Goal: Information Seeking & Learning: Learn about a topic

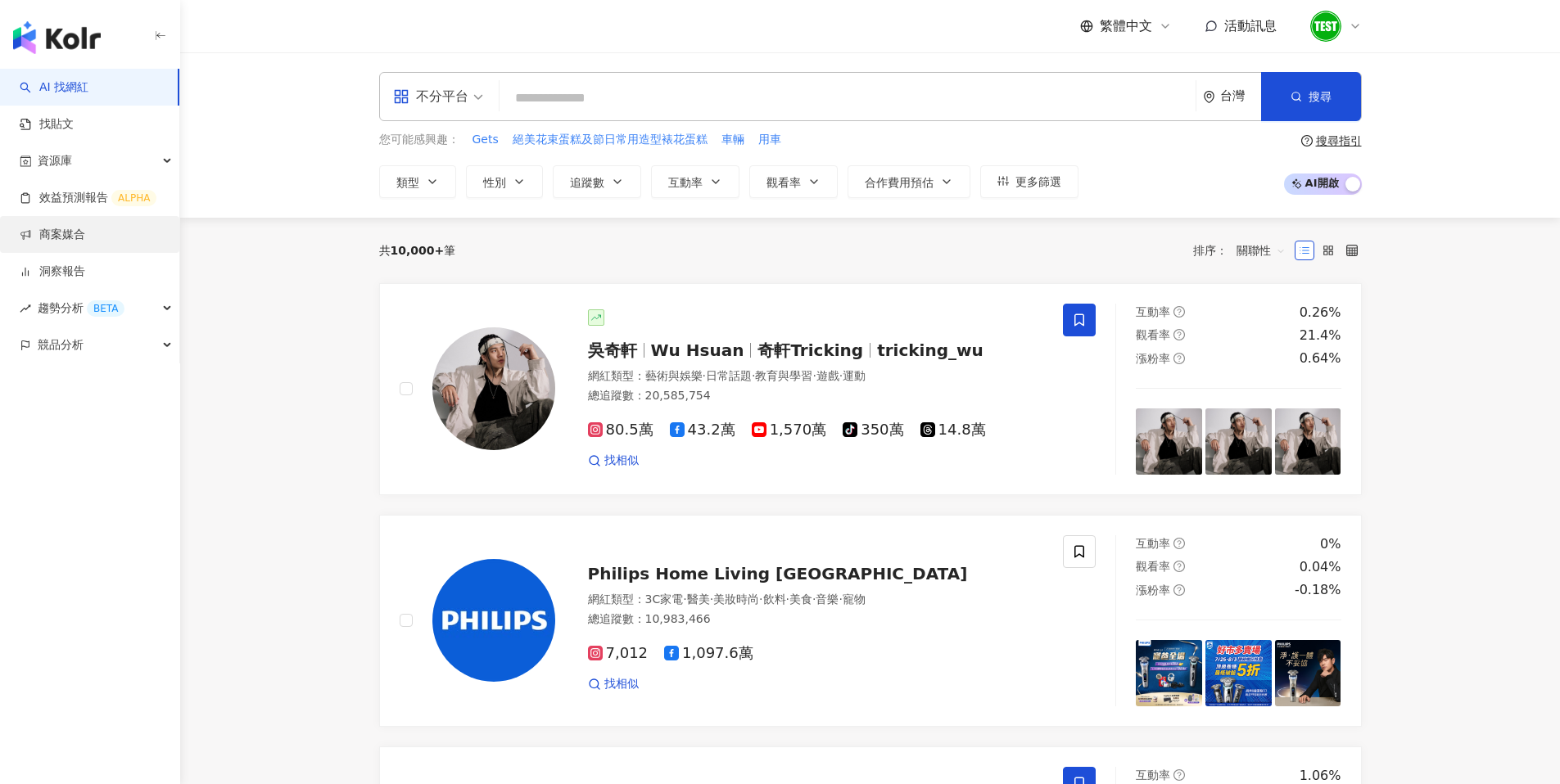
click at [75, 238] on link "商案媒合" at bounding box center [53, 234] width 66 height 16
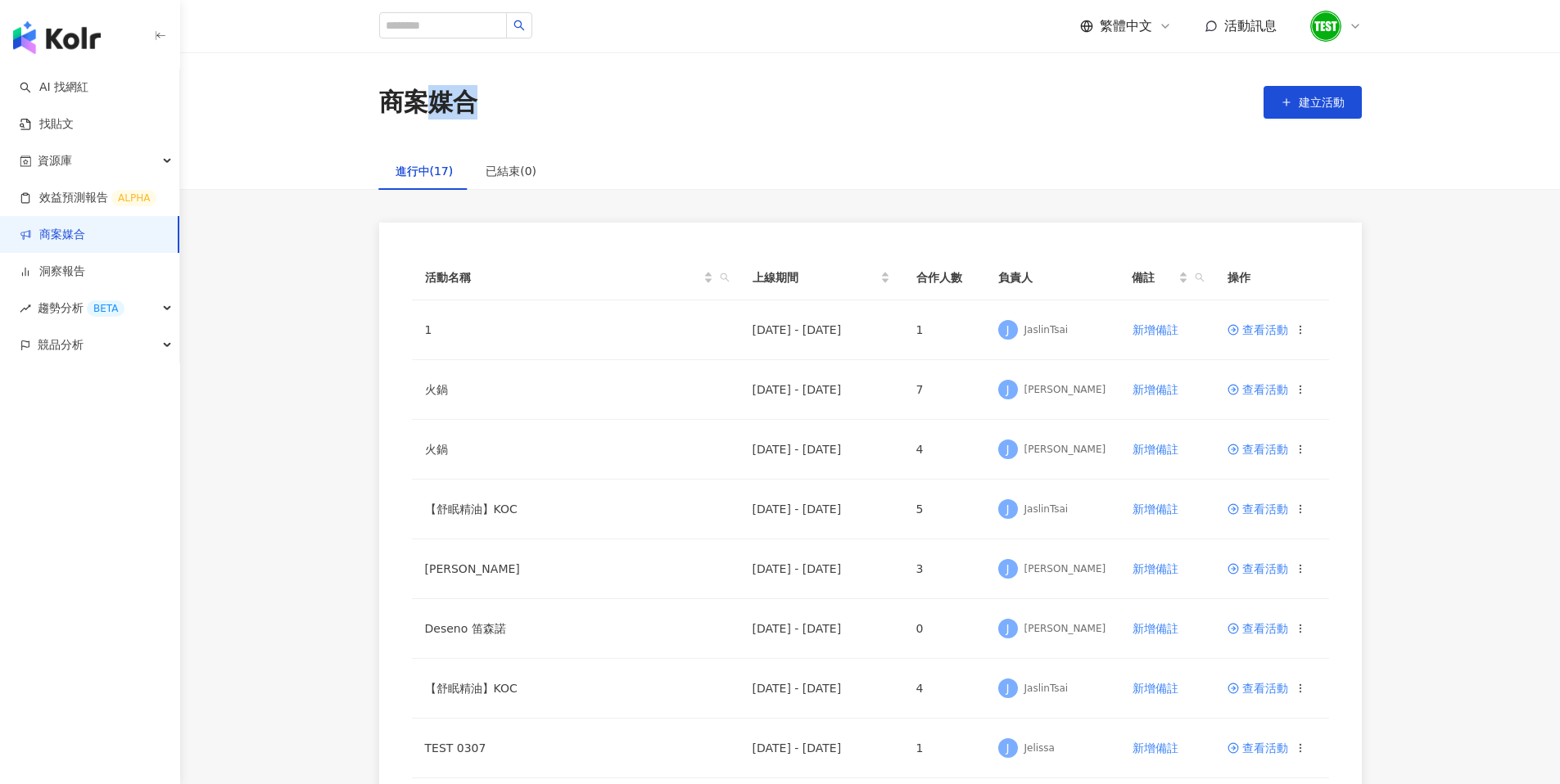
drag, startPoint x: 427, startPoint y: 101, endPoint x: 496, endPoint y: 95, distance: 69.3
click at [496, 95] on div "商案媒合 建立活動" at bounding box center [870, 102] width 1048 height 35
click at [449, 110] on div "商案媒合" at bounding box center [428, 102] width 98 height 35
drag, startPoint x: 497, startPoint y: 106, endPoint x: 382, endPoint y: 113, distance: 115.2
click at [382, 113] on div "商案媒合 建立活動" at bounding box center [870, 102] width 1048 height 35
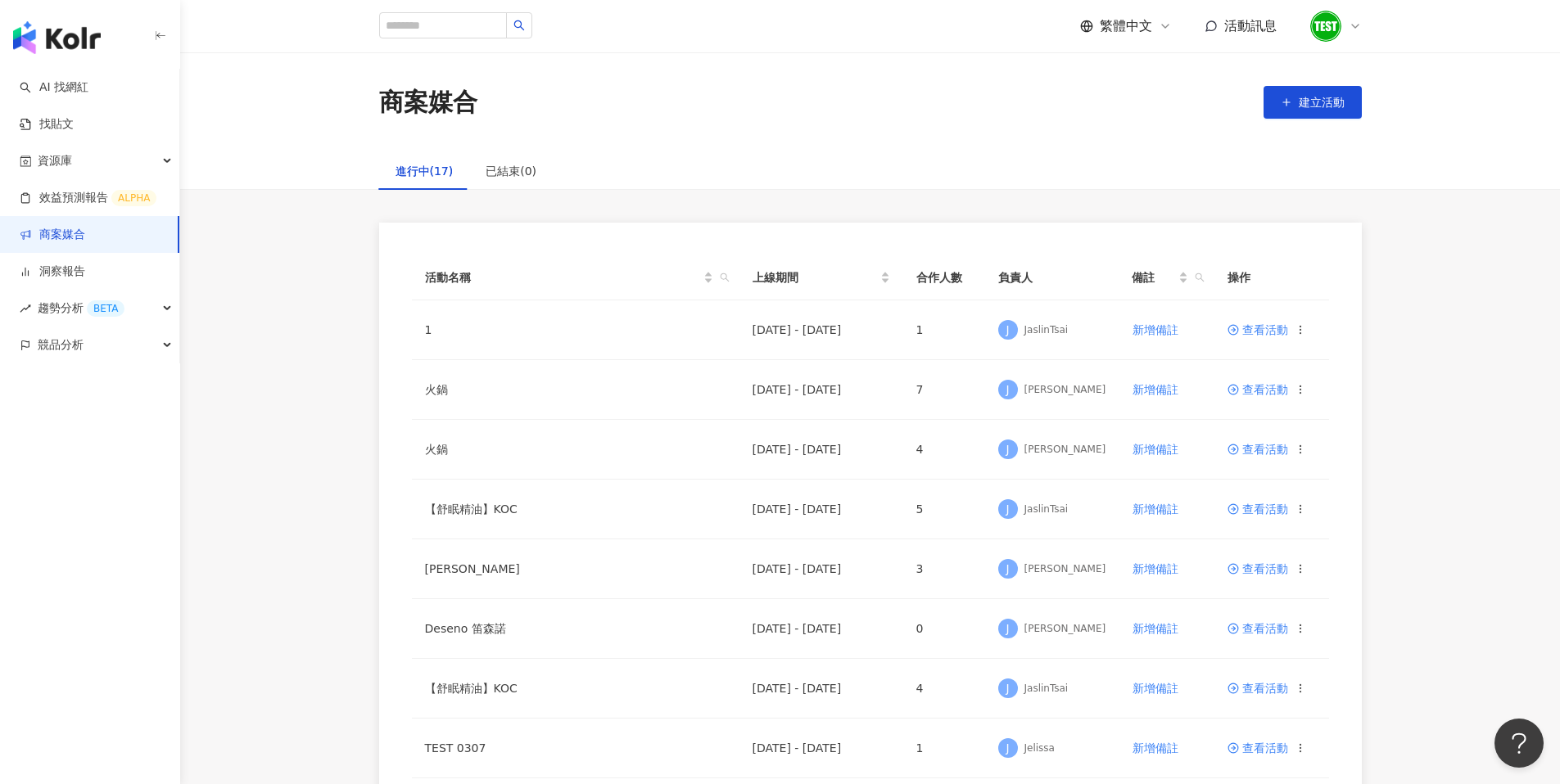
click at [518, 114] on div "商案媒合 建立活動" at bounding box center [870, 102] width 1048 height 35
drag, startPoint x: 502, startPoint y: 109, endPoint x: 382, endPoint y: 112, distance: 120.0
click at [382, 112] on div "商案媒合 建立活動" at bounding box center [870, 102] width 1048 height 35
click at [382, 112] on div "商案媒合" at bounding box center [428, 102] width 98 height 35
drag, startPoint x: 381, startPoint y: 97, endPoint x: 494, endPoint y: 87, distance: 113.4
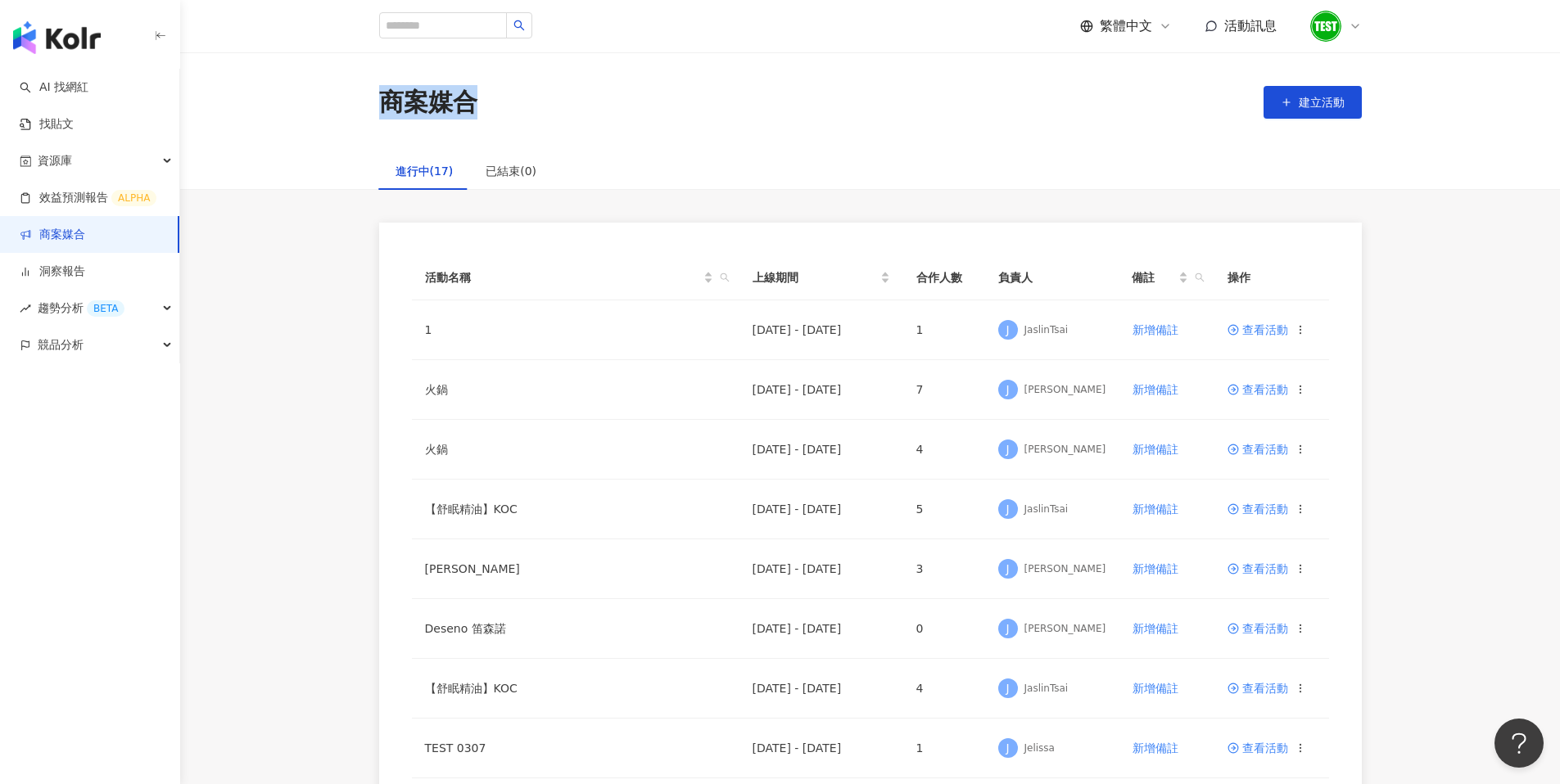
click at [494, 87] on div "商案媒合 建立活動" at bounding box center [870, 102] width 1048 height 35
click at [519, 105] on div "商案媒合 建立活動" at bounding box center [870, 102] width 1048 height 35
drag, startPoint x: 497, startPoint y: 109, endPoint x: 385, endPoint y: 103, distance: 112.2
click at [385, 103] on div "商案媒合 建立活動" at bounding box center [870, 102] width 1048 height 35
click at [387, 104] on div "商案媒合" at bounding box center [428, 102] width 98 height 35
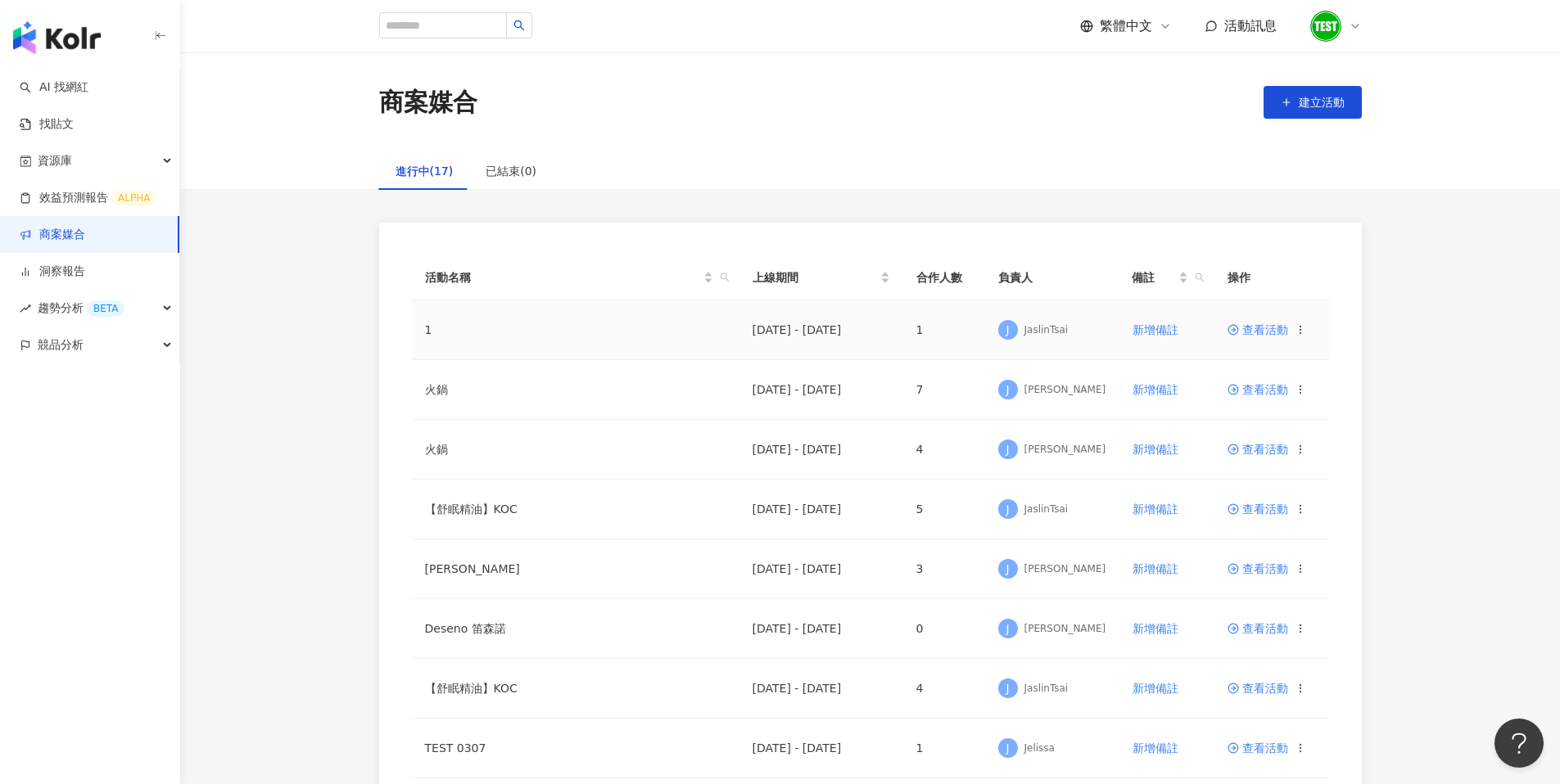
click at [1242, 332] on span "查看活動" at bounding box center [1257, 330] width 60 height 11
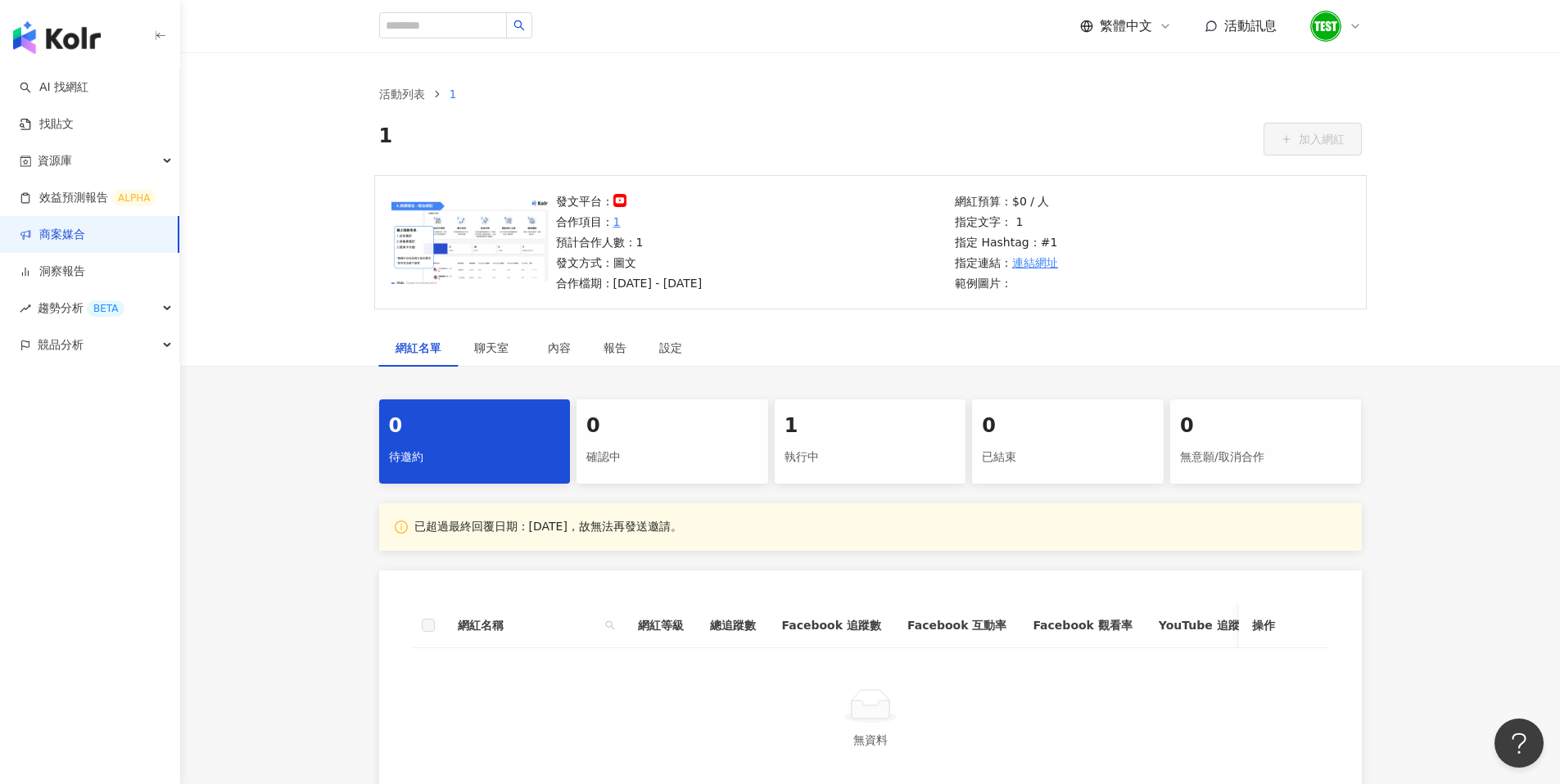
click at [893, 447] on div "執行中" at bounding box center [870, 458] width 172 height 28
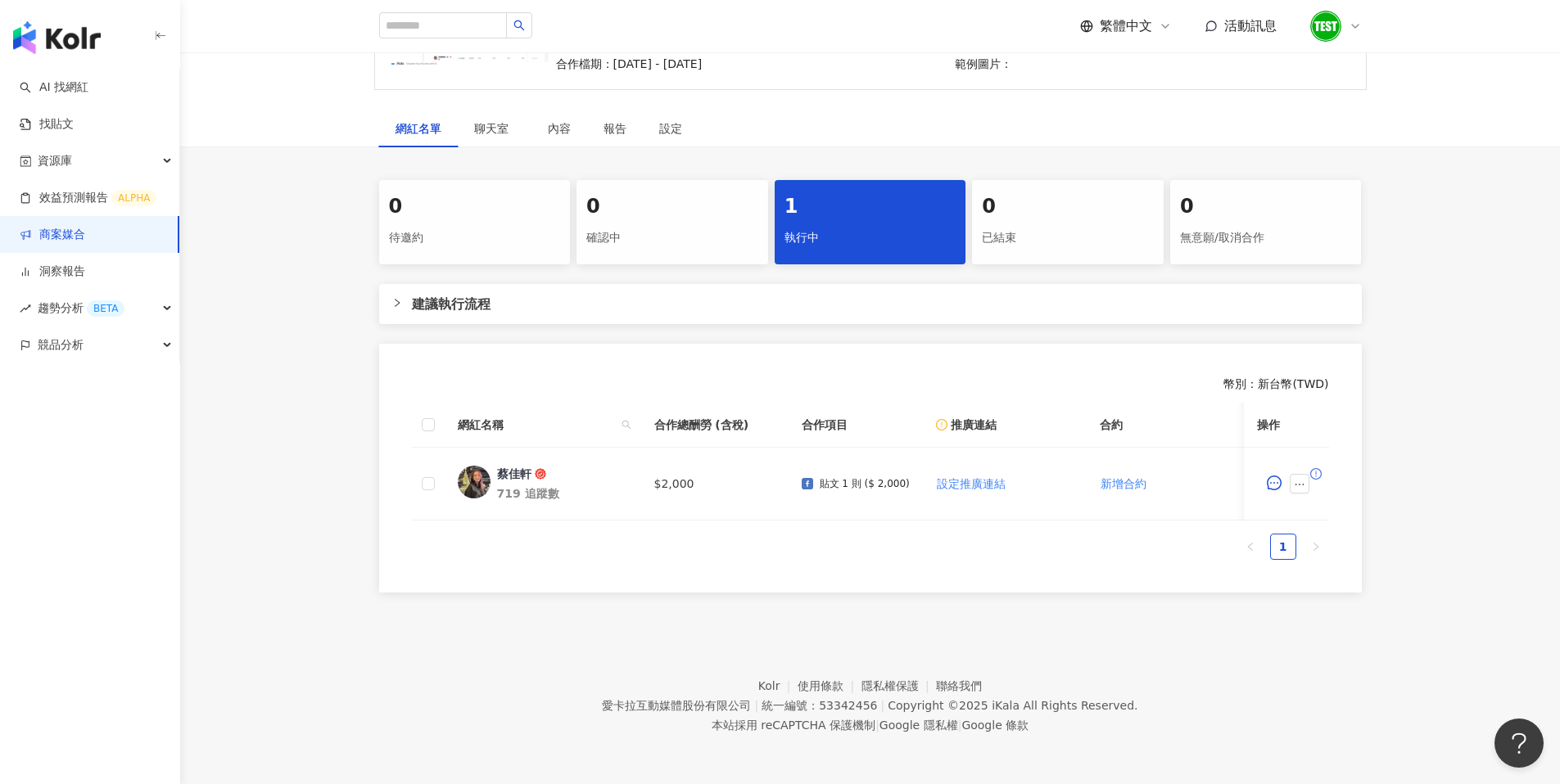
scroll to position [231, 0]
click at [1271, 476] on icon "message" at bounding box center [1274, 483] width 15 height 15
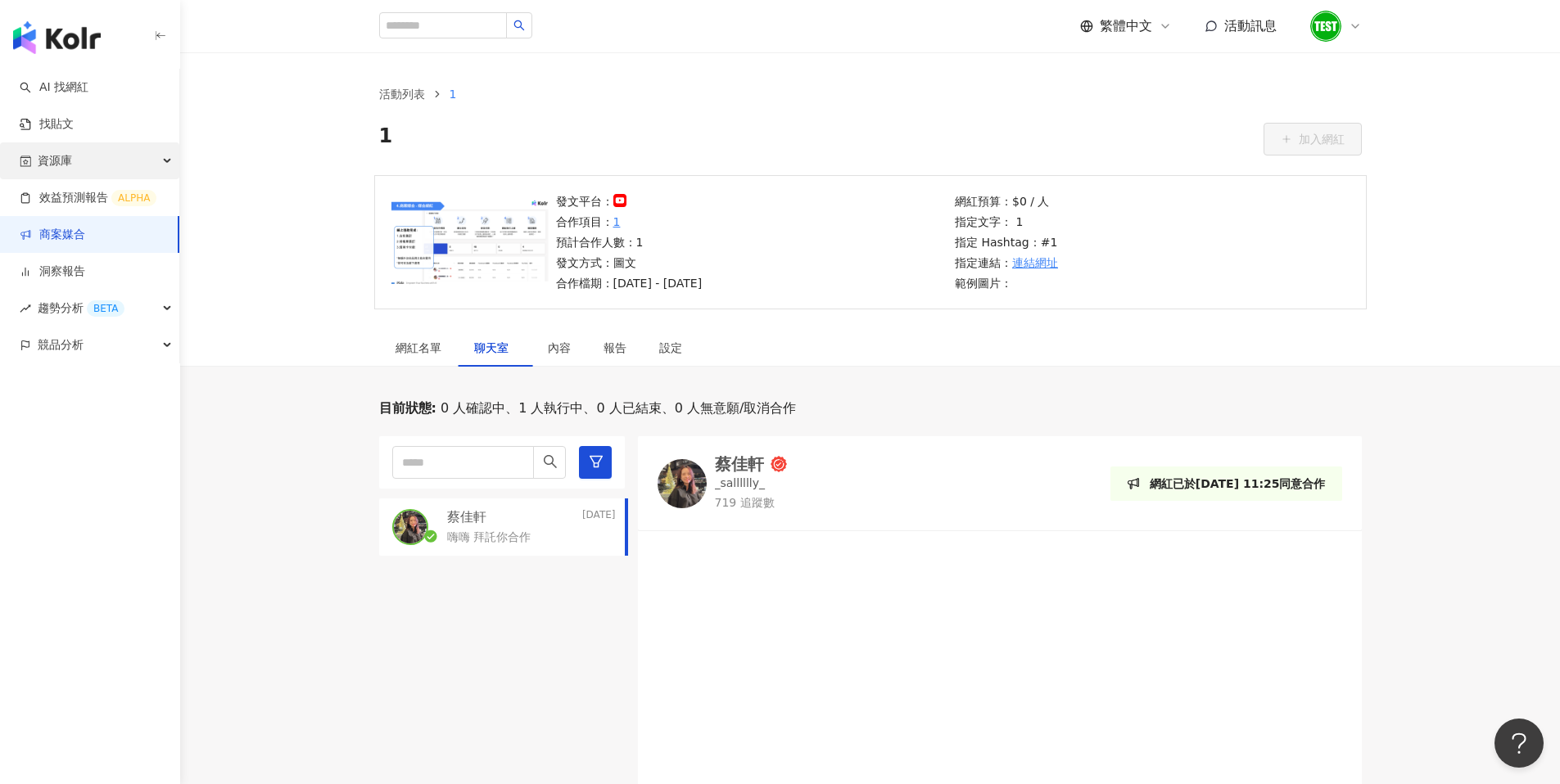
click at [111, 163] on div "資源庫" at bounding box center [89, 161] width 180 height 37
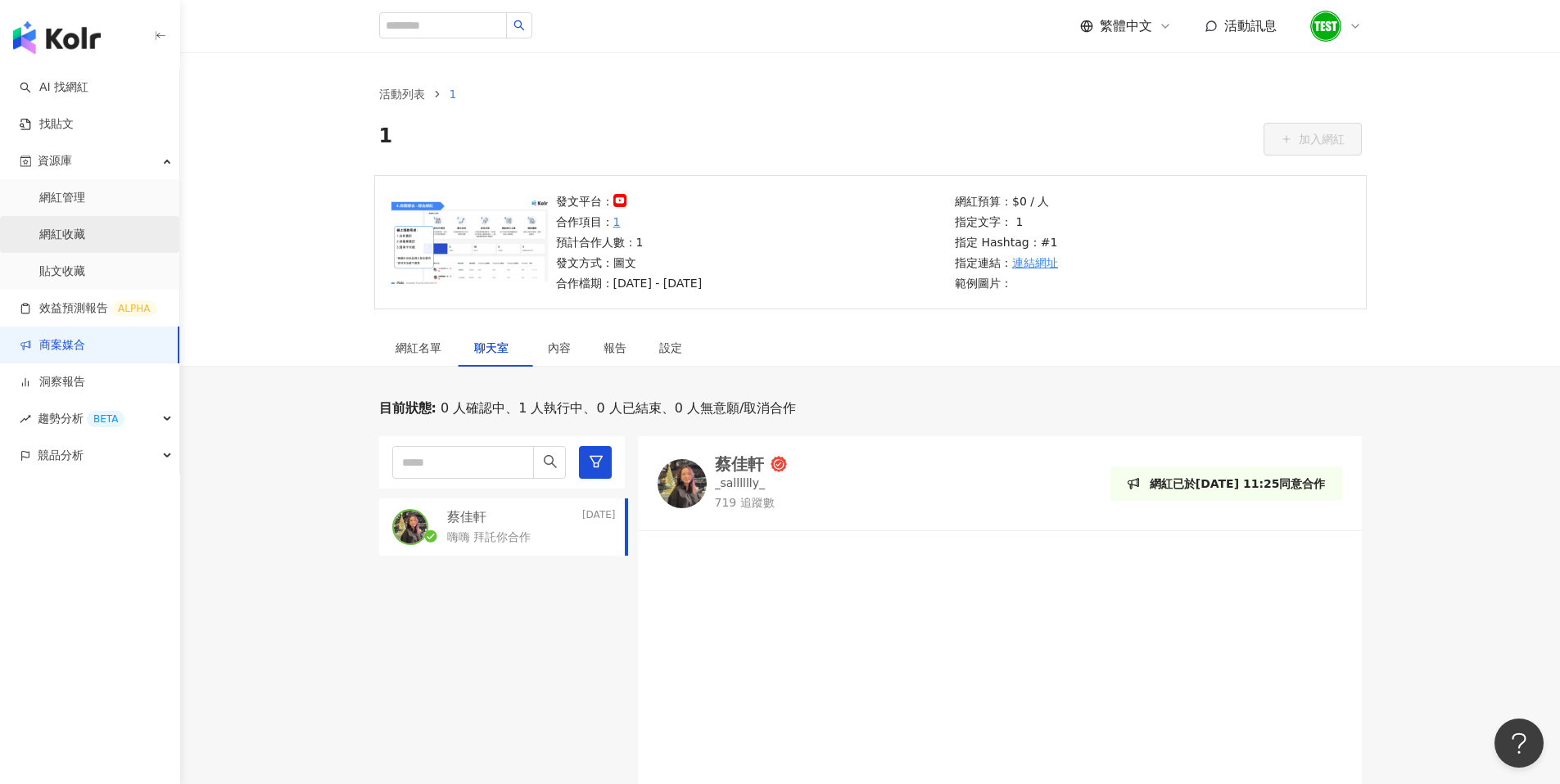
click at [82, 231] on link "網紅收藏" at bounding box center [62, 234] width 46 height 16
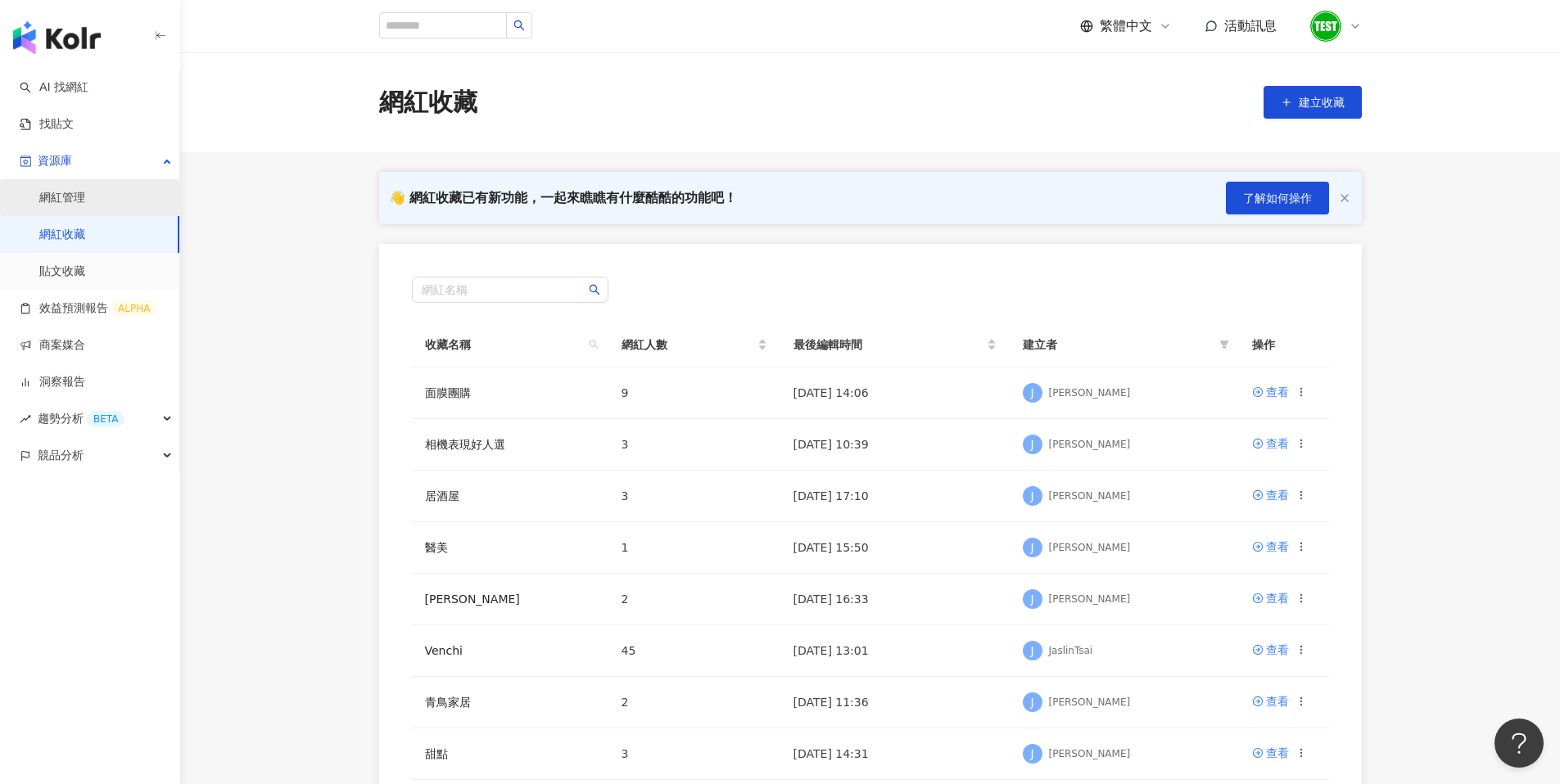
click at [79, 199] on link "網紅管理" at bounding box center [62, 197] width 46 height 16
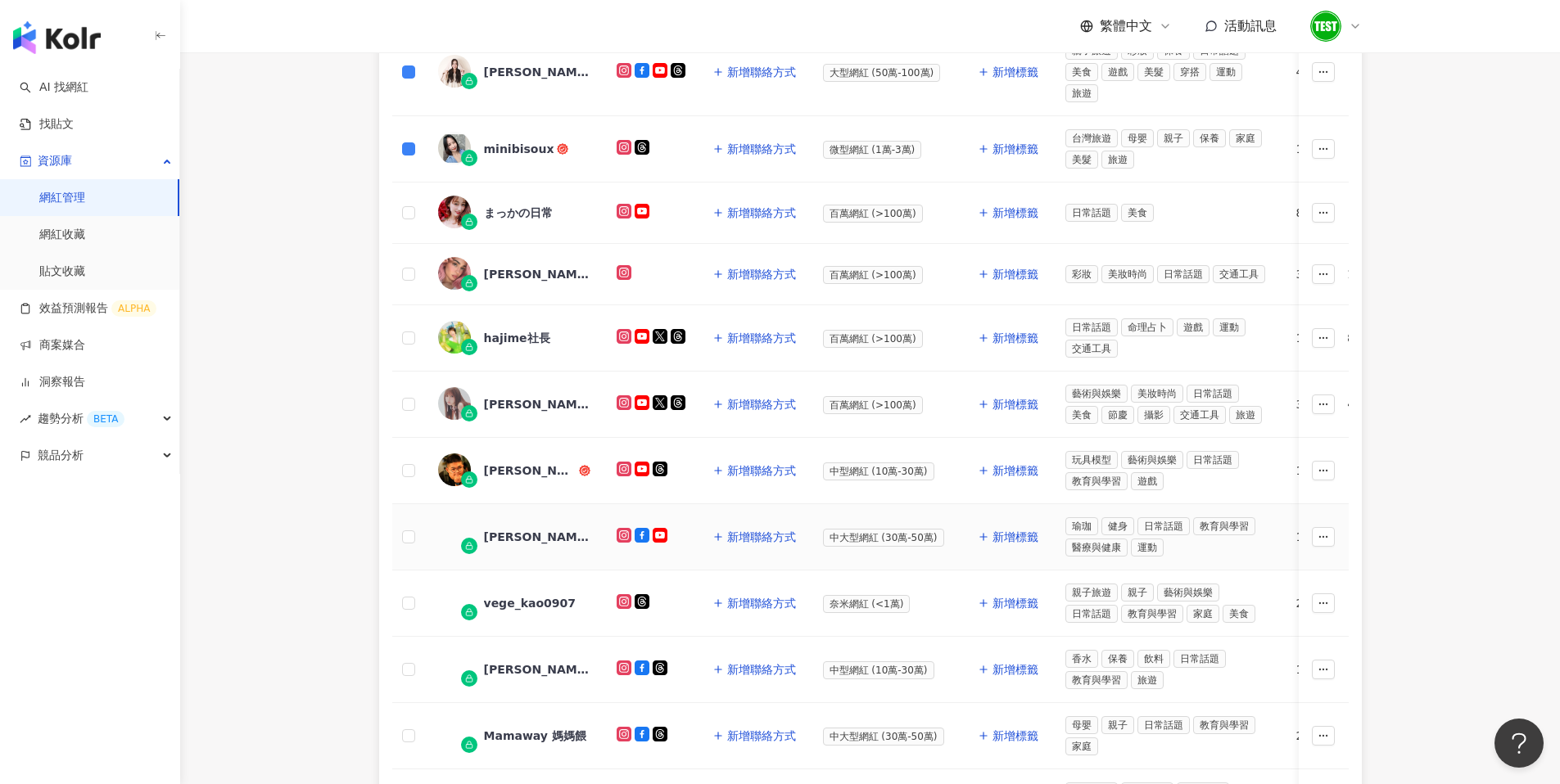
scroll to position [656, 0]
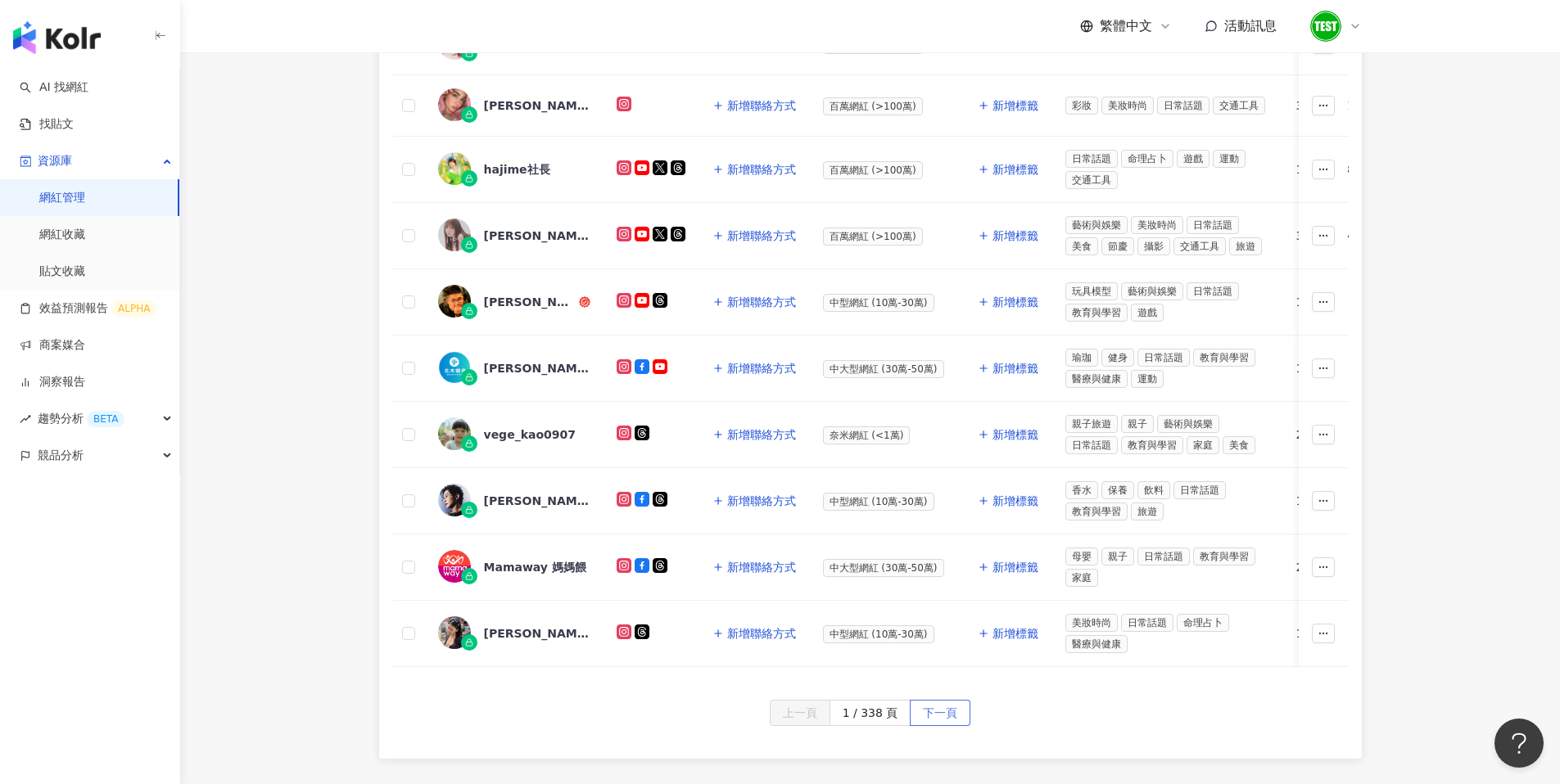
click at [953, 721] on span "下一頁" at bounding box center [939, 713] width 35 height 26
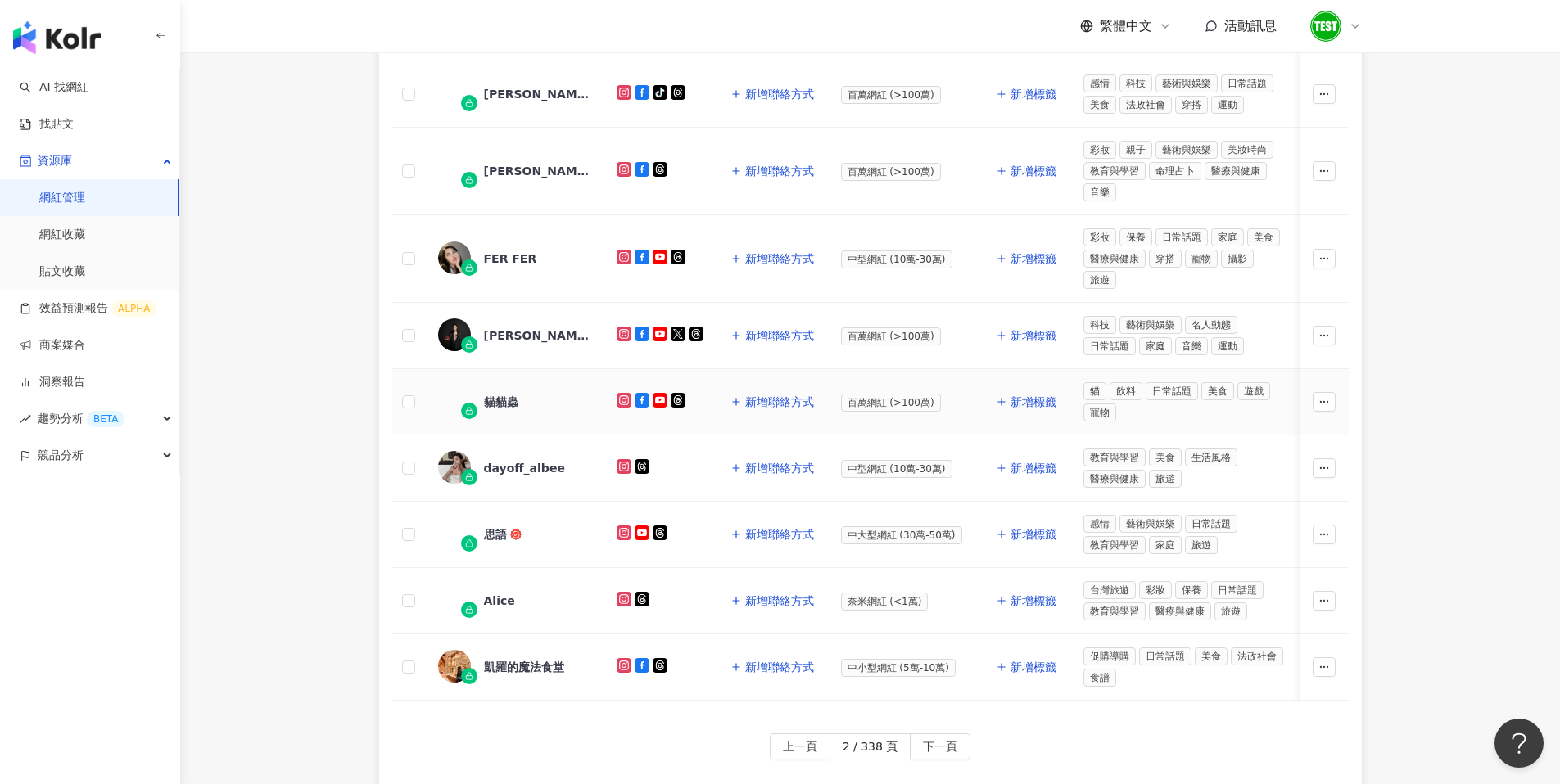
scroll to position [633, 0]
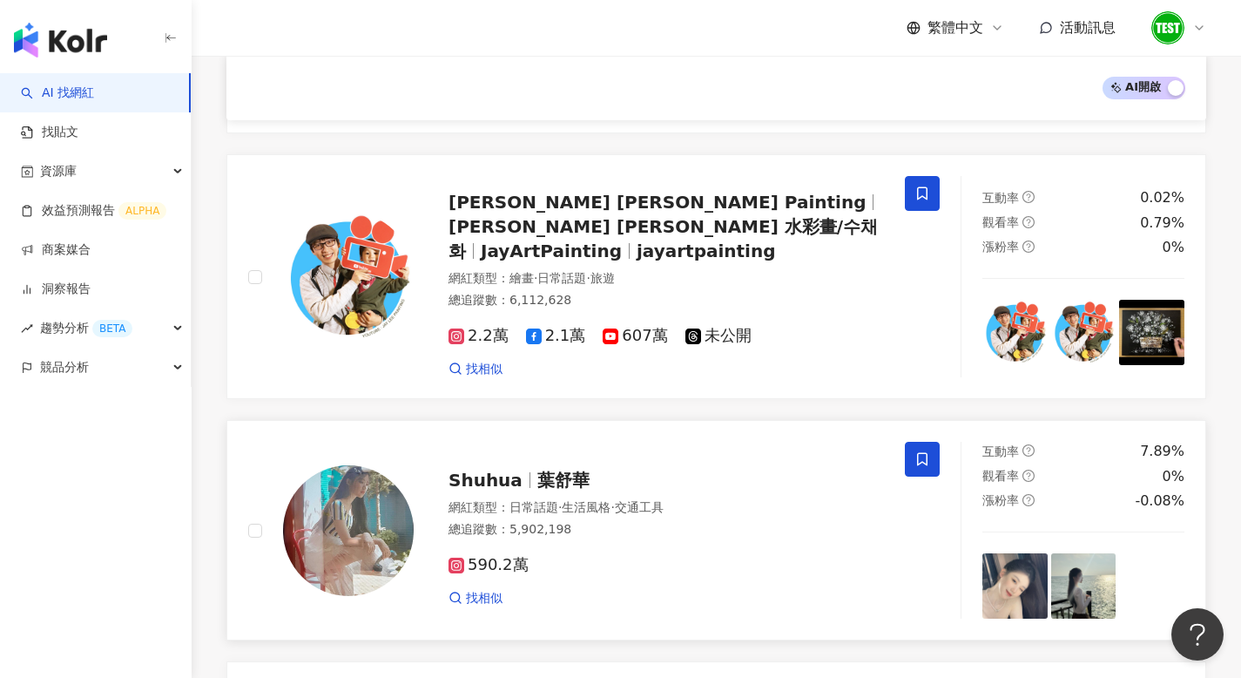
scroll to position [2630, 0]
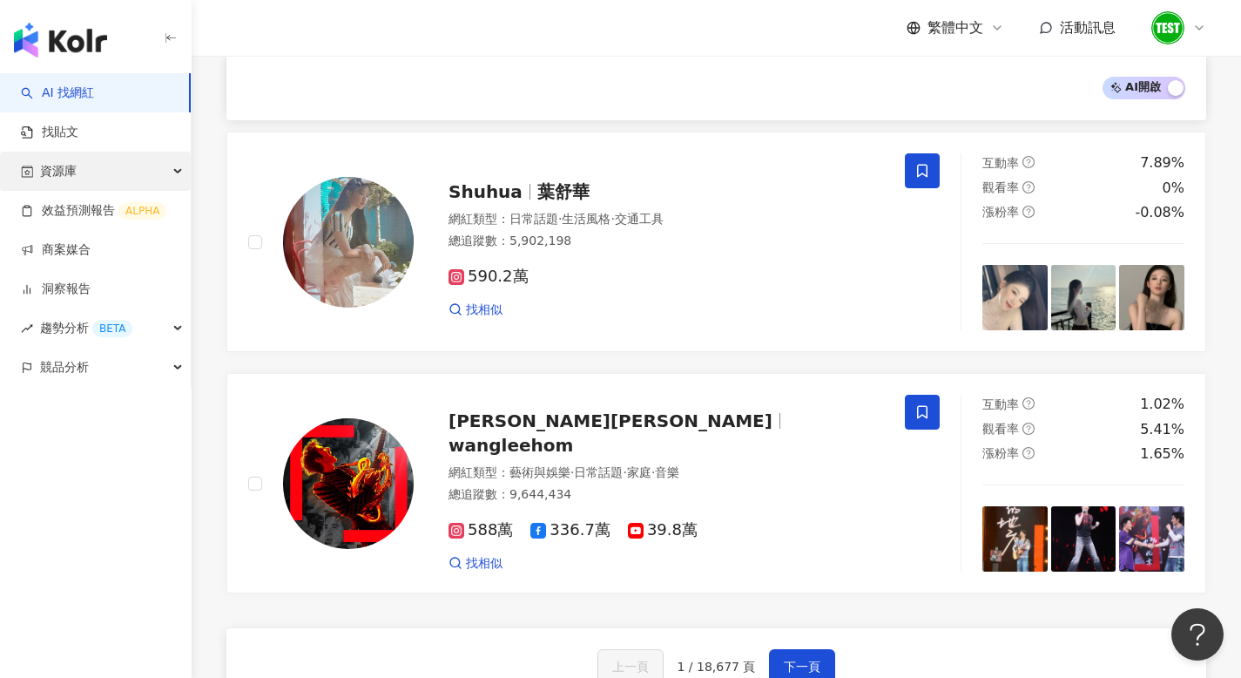
click at [111, 161] on div "資源庫" at bounding box center [95, 171] width 191 height 39
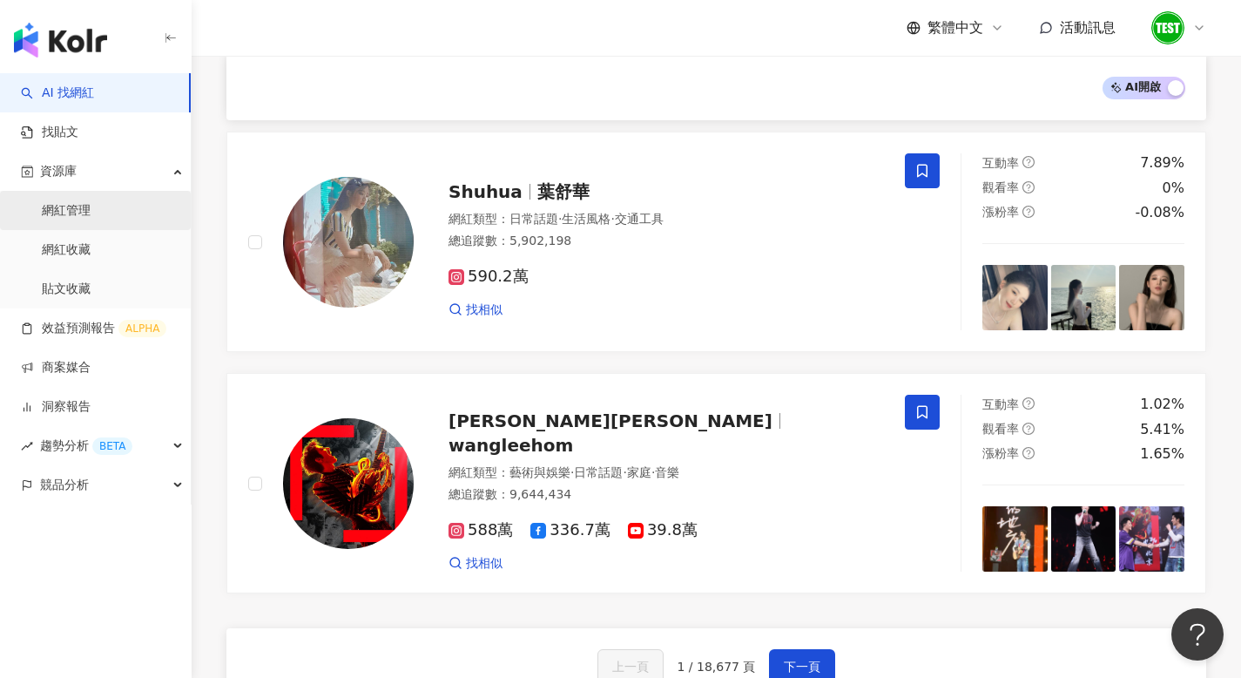
click at [91, 208] on link "網紅管理" at bounding box center [66, 210] width 49 height 17
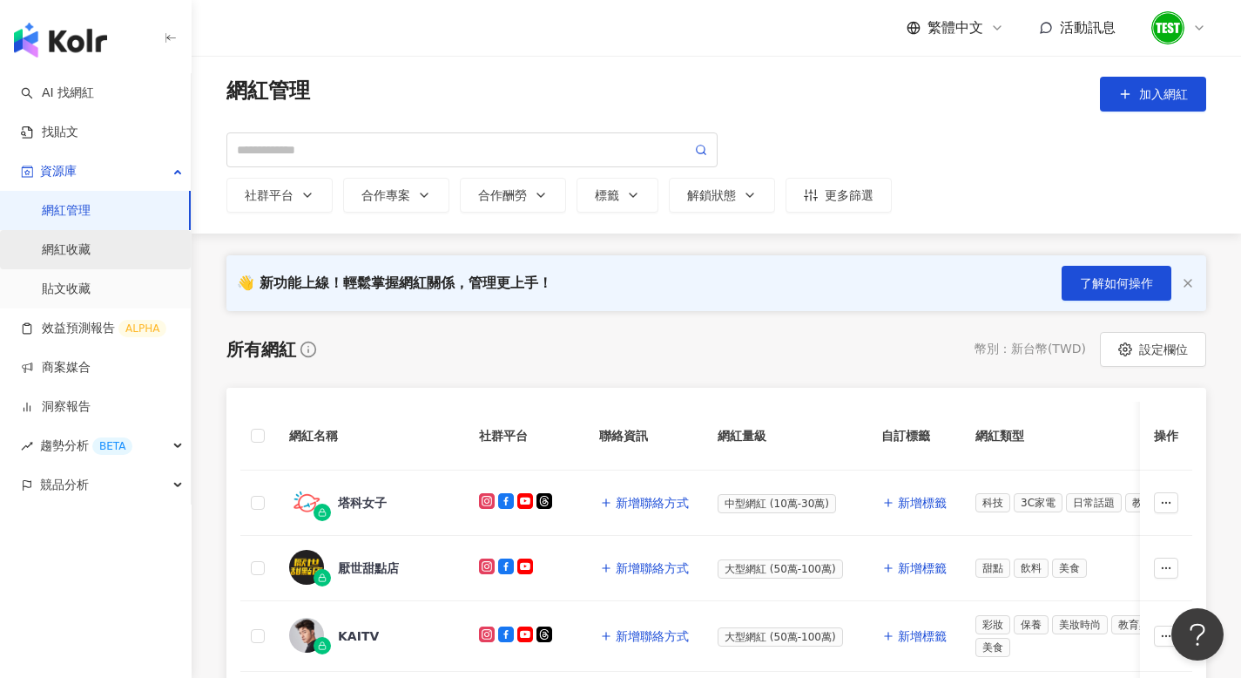
click at [71, 256] on link "網紅收藏" at bounding box center [66, 249] width 49 height 17
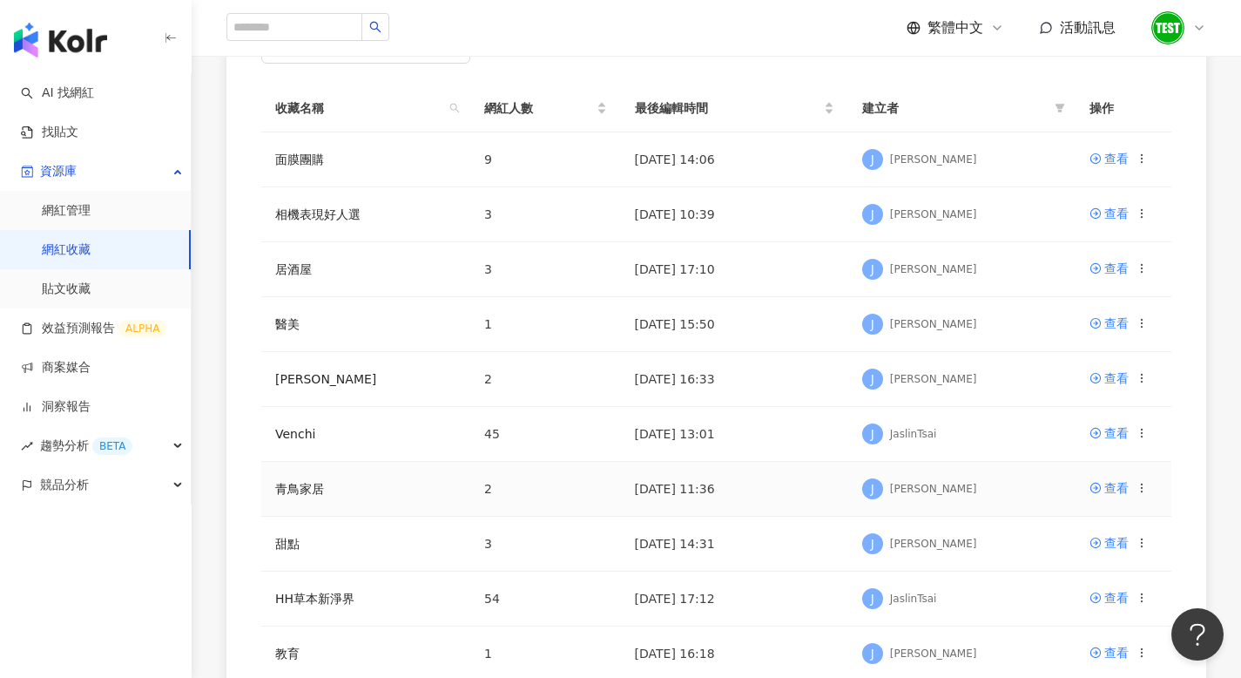
scroll to position [247, 0]
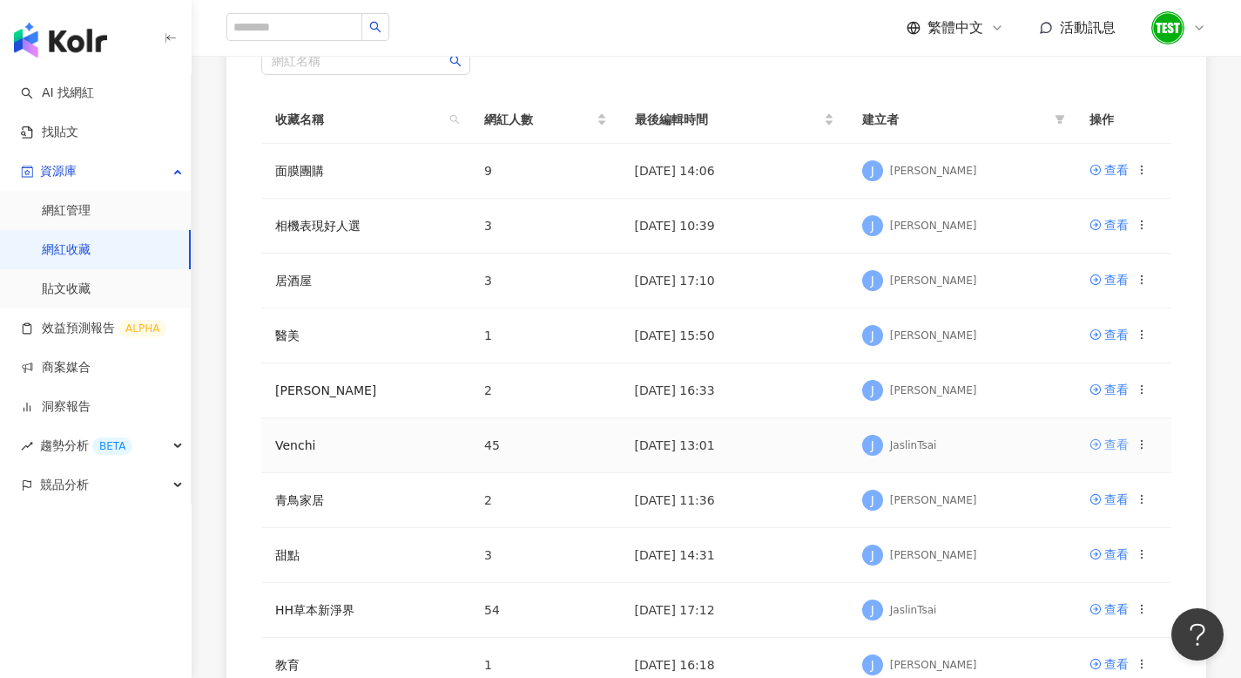
click at [1118, 437] on div "查看" at bounding box center [1116, 444] width 24 height 19
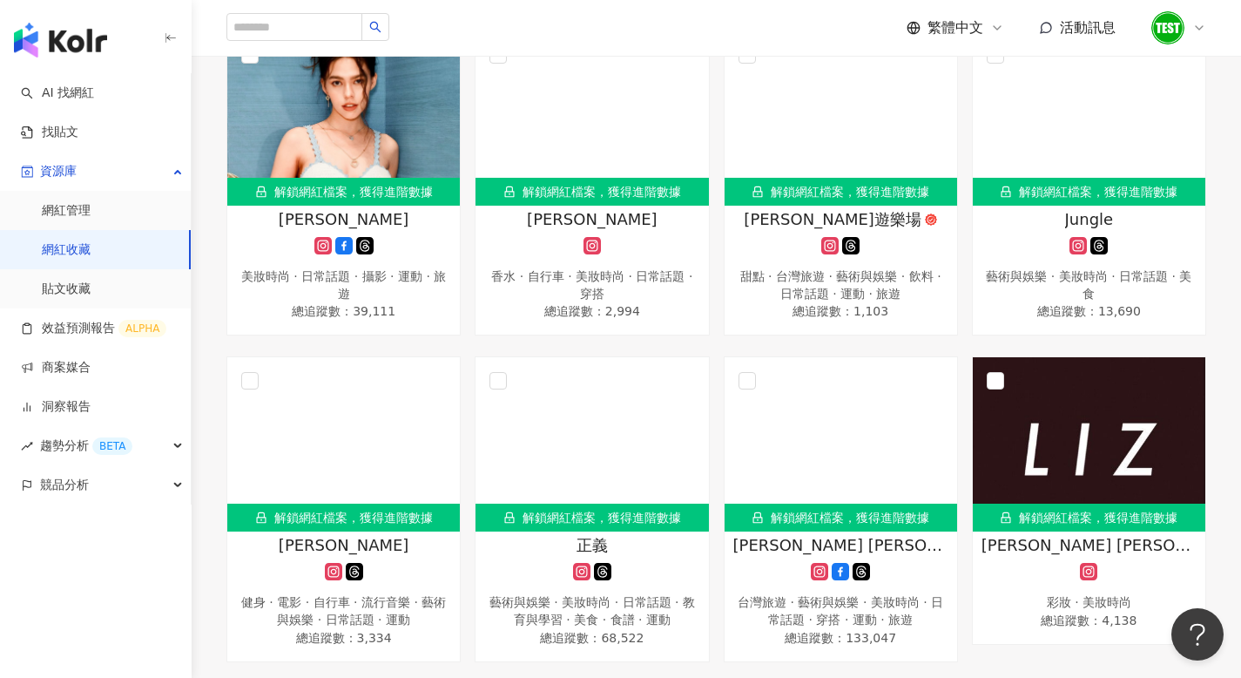
scroll to position [349, 0]
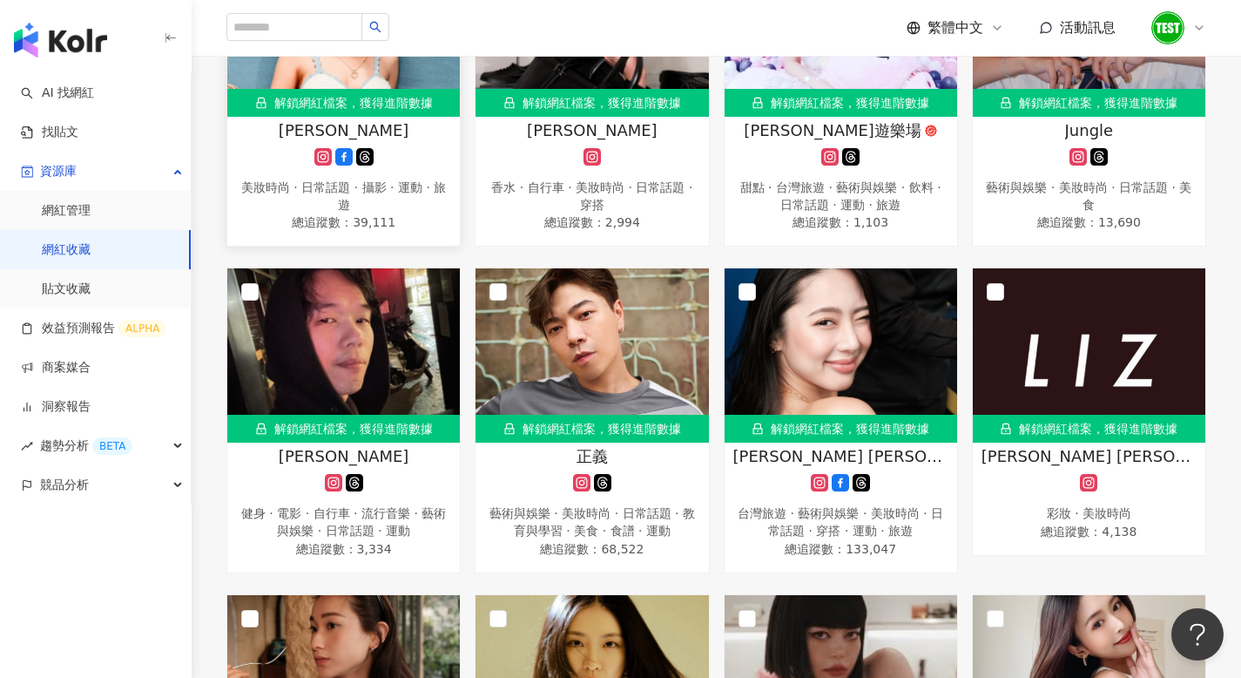
click at [276, 135] on div "斐莉" at bounding box center [343, 130] width 215 height 22
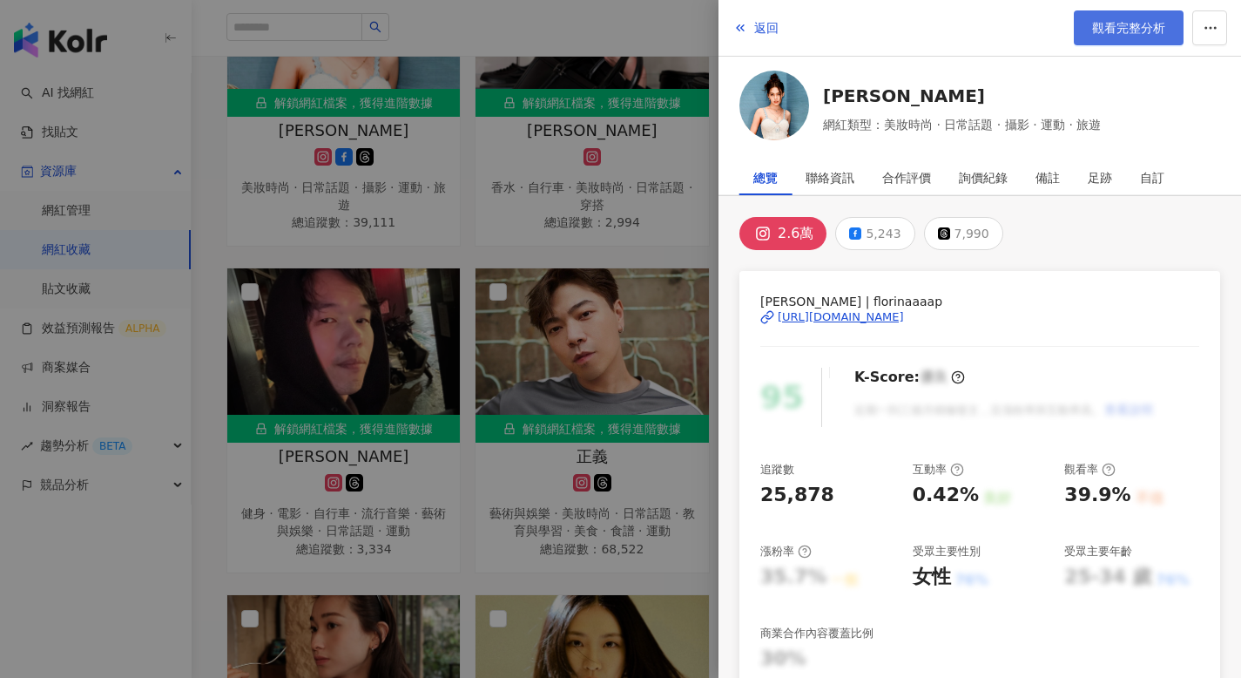
click at [1146, 28] on span "觀看完整分析" at bounding box center [1128, 28] width 73 height 14
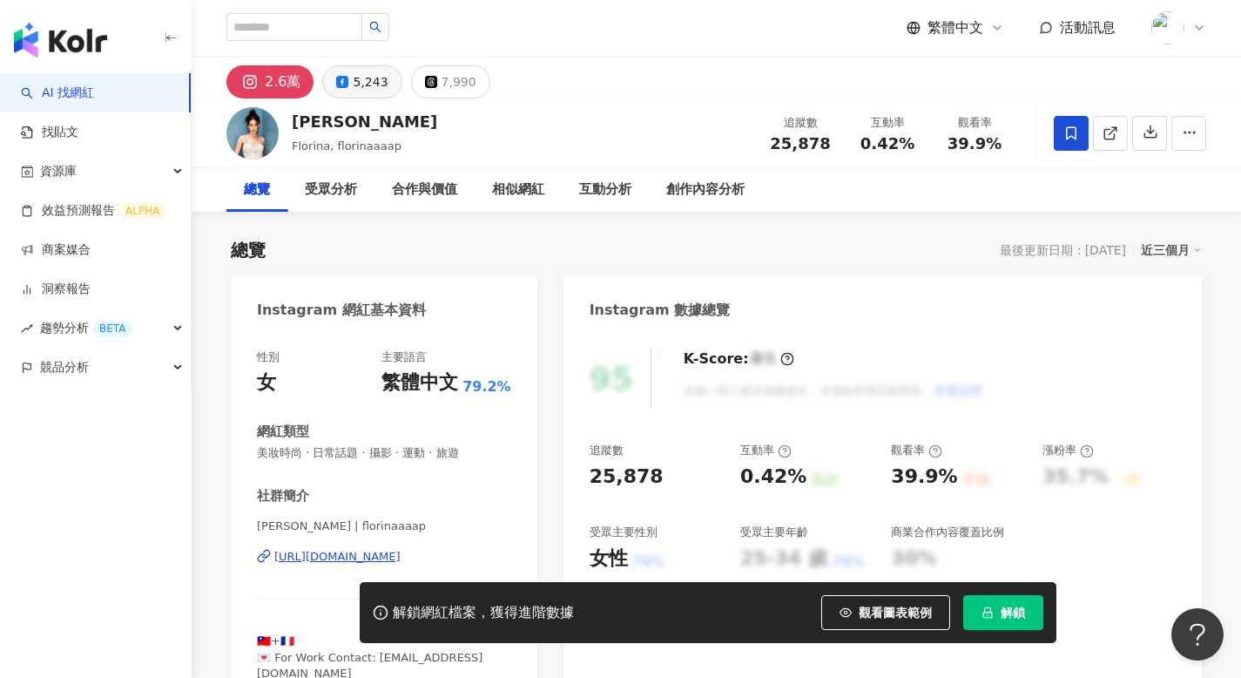
click at [376, 77] on div "5,243" at bounding box center [370, 82] width 35 height 24
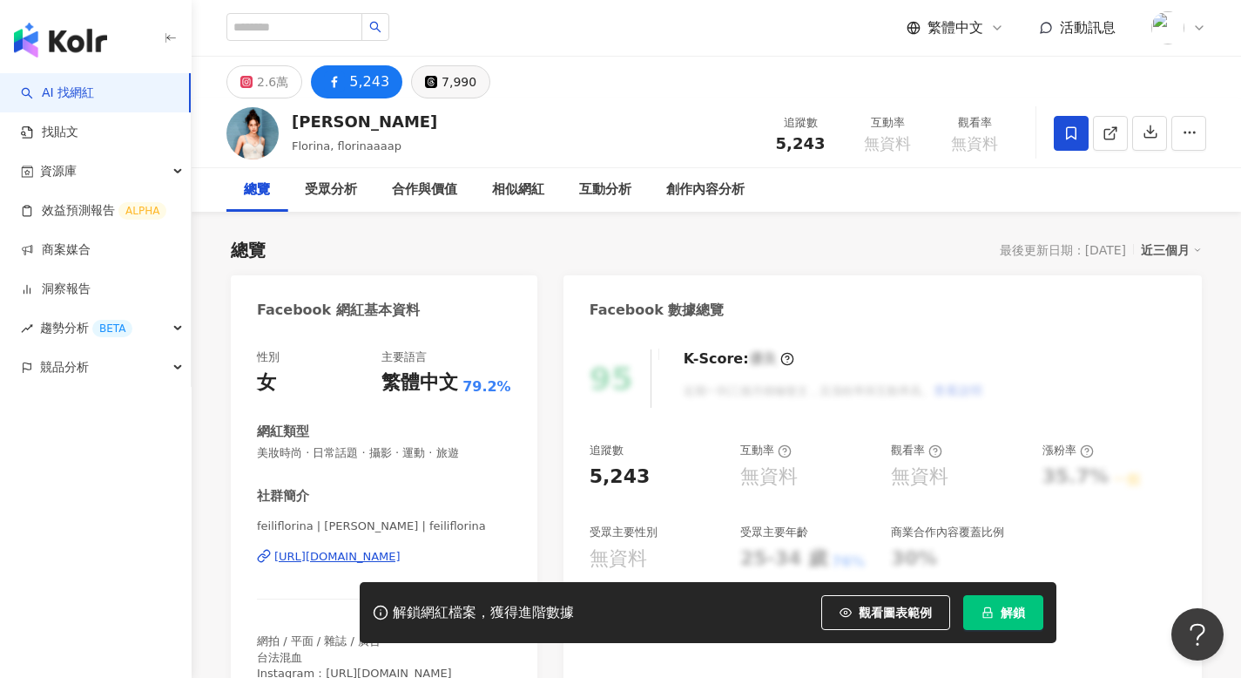
click at [457, 84] on div "7,990" at bounding box center [459, 82] width 35 height 24
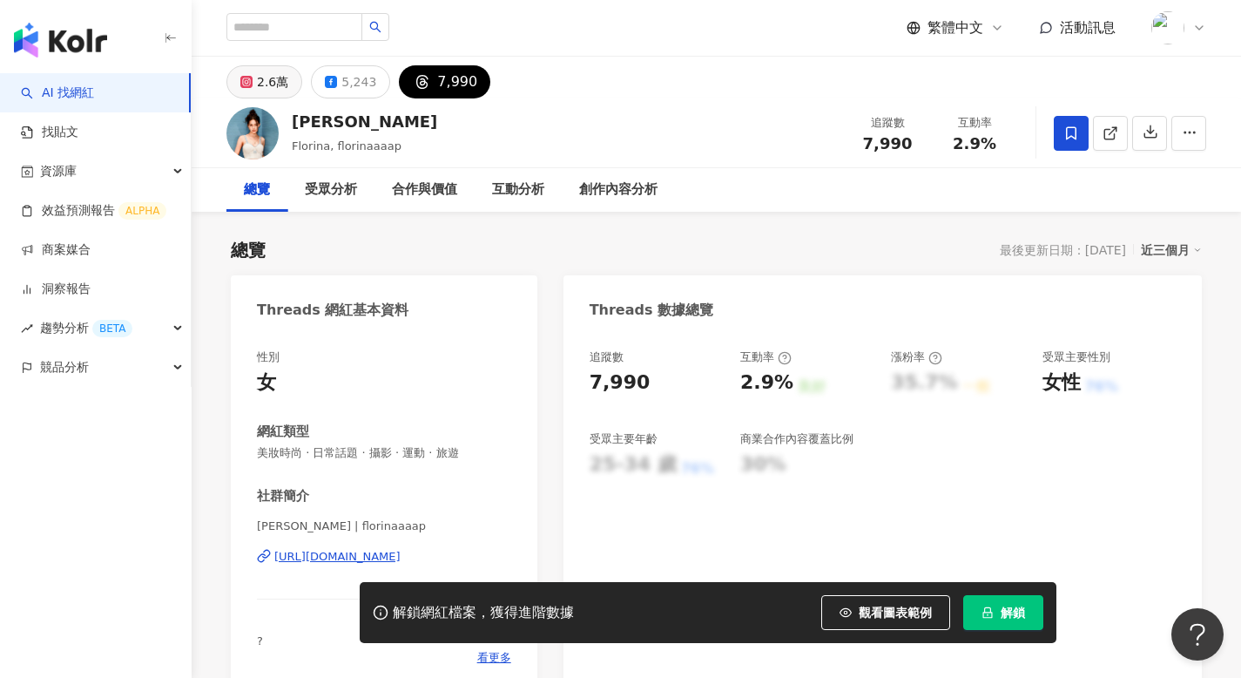
click at [266, 88] on div "2.6萬" at bounding box center [272, 82] width 31 height 24
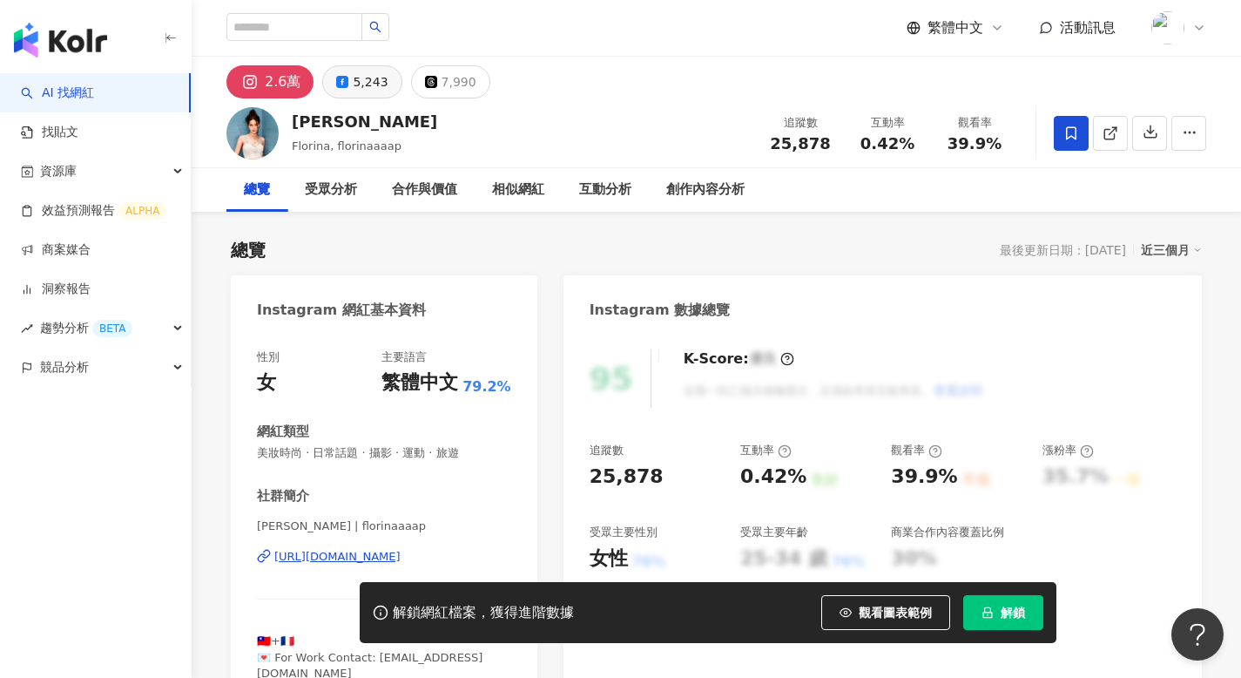
click at [347, 85] on button "5,243" at bounding box center [361, 81] width 79 height 33
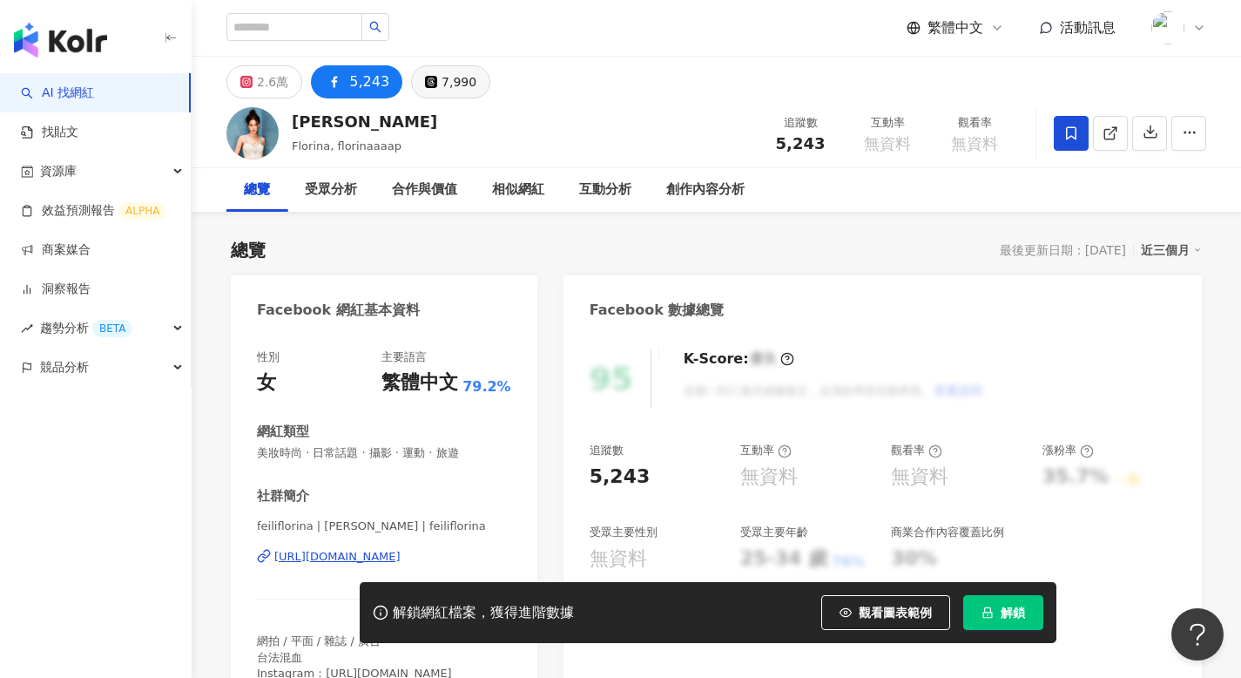
click at [429, 72] on button "7,990" at bounding box center [450, 81] width 79 height 33
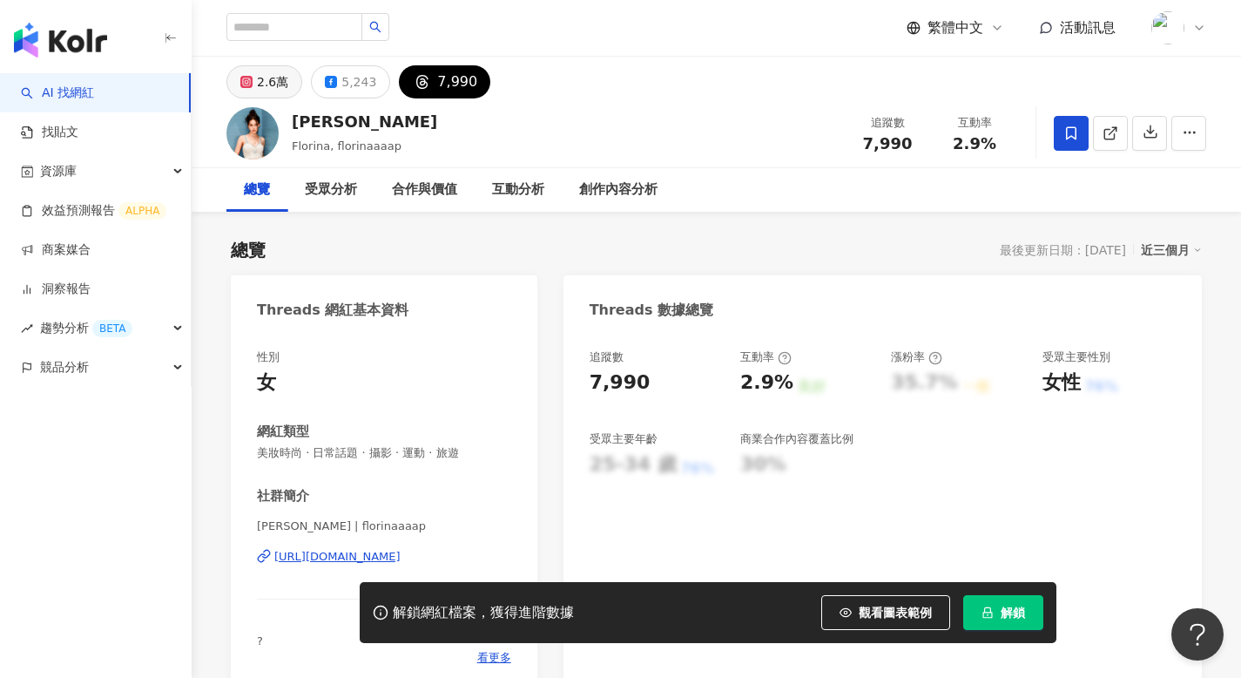
click at [266, 90] on div "2.6萬" at bounding box center [272, 82] width 31 height 24
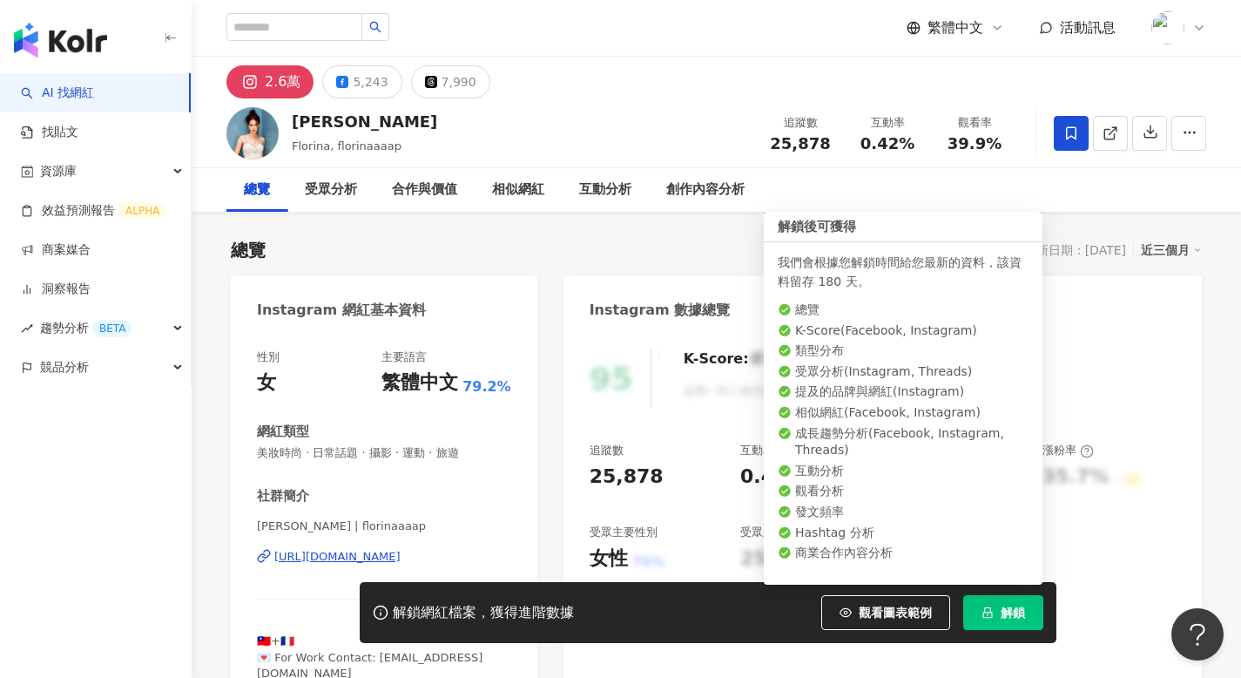
click at [1012, 611] on span "解鎖" at bounding box center [1013, 612] width 24 height 14
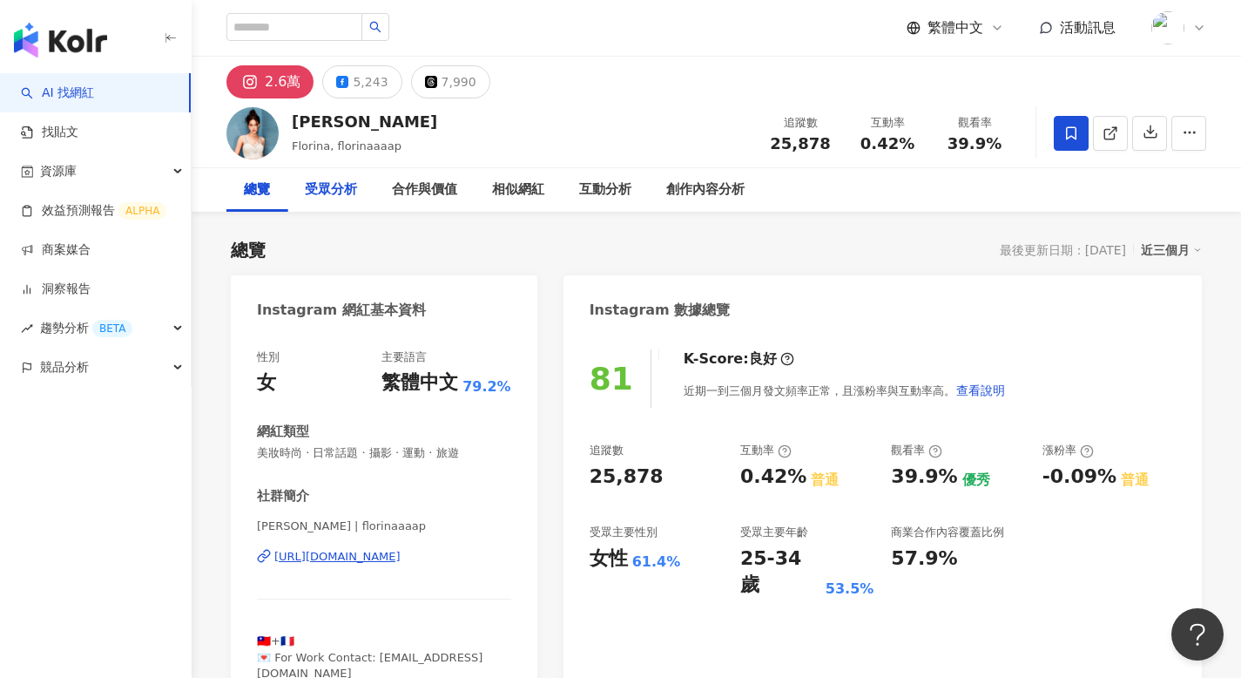
click at [349, 187] on div "受眾分析" at bounding box center [331, 189] width 52 height 21
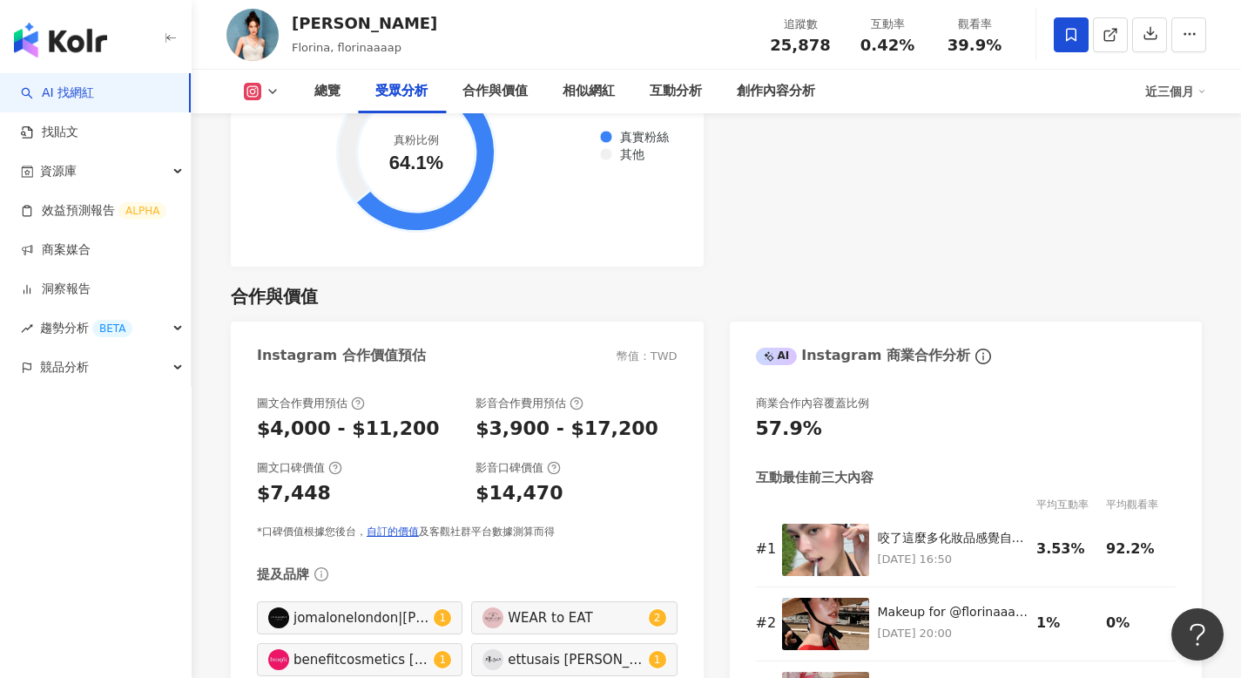
scroll to position [2196, 0]
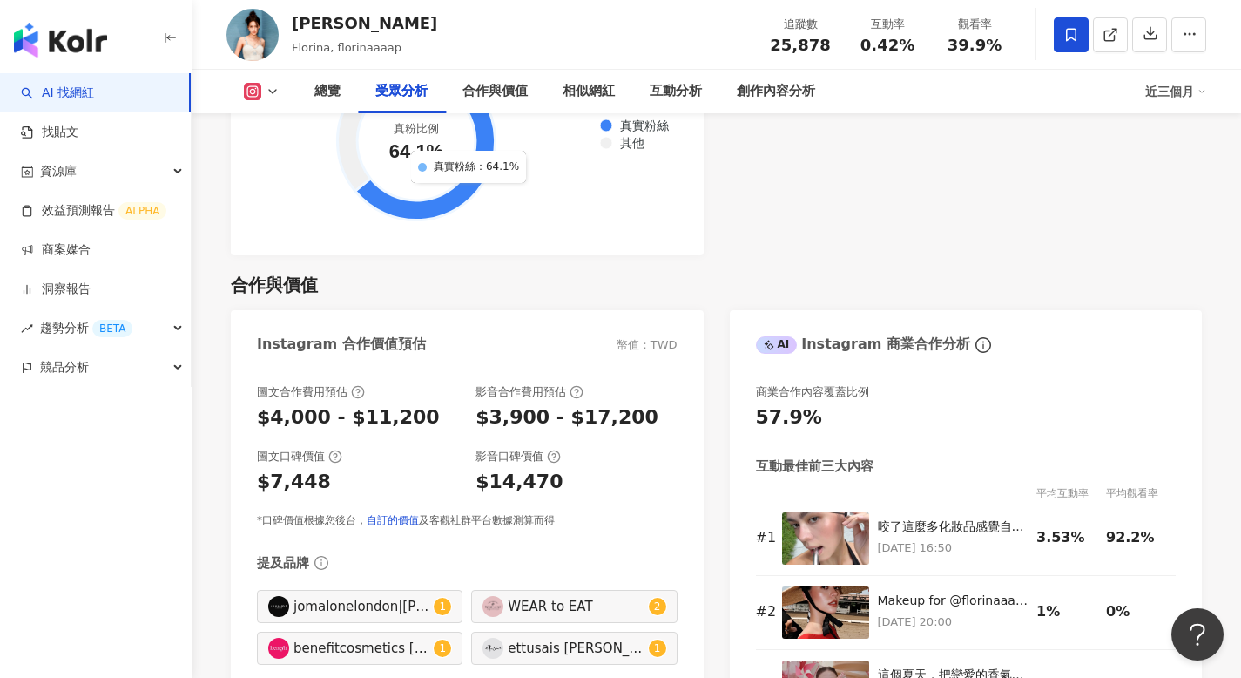
click at [468, 177] on icon at bounding box center [425, 141] width 140 height 158
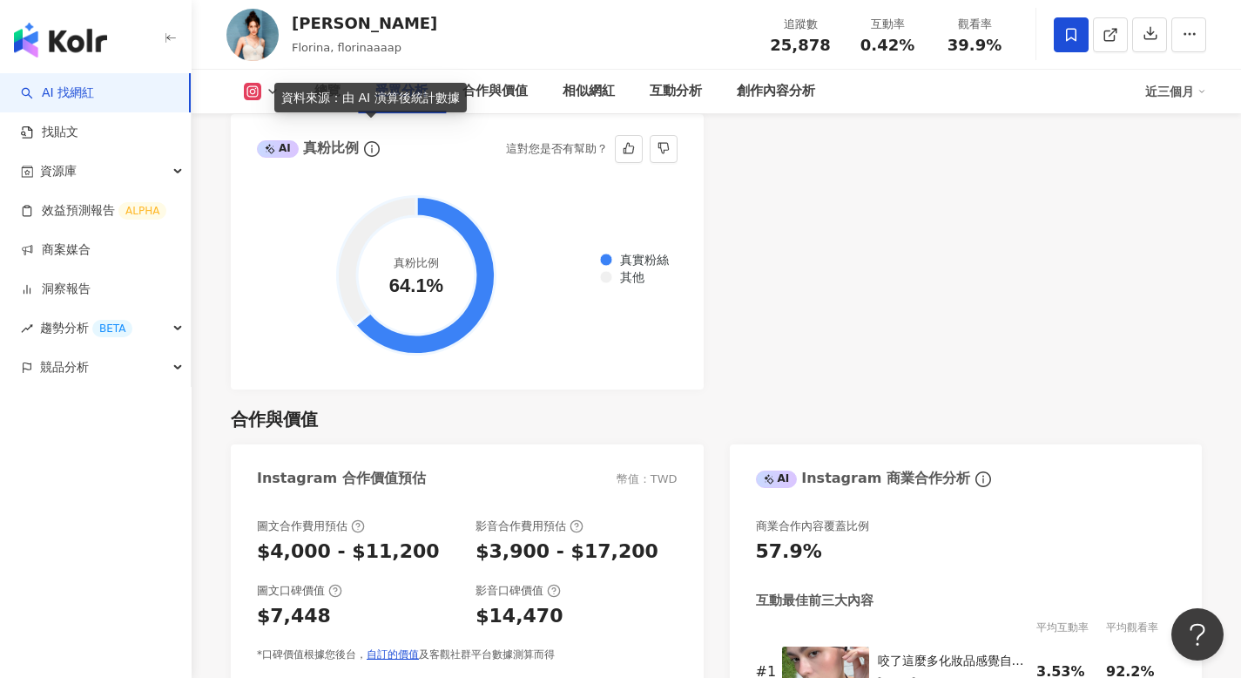
click at [370, 141] on icon "info-circle" at bounding box center [372, 149] width 16 height 16
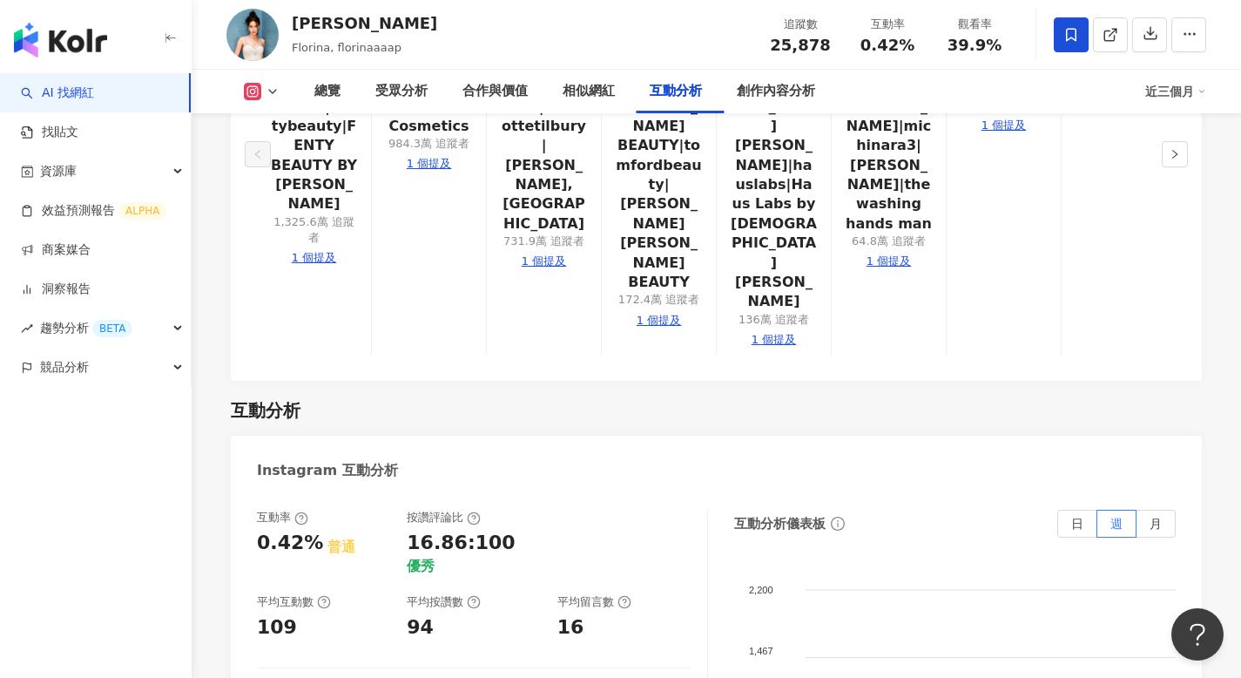
scroll to position [3482, 0]
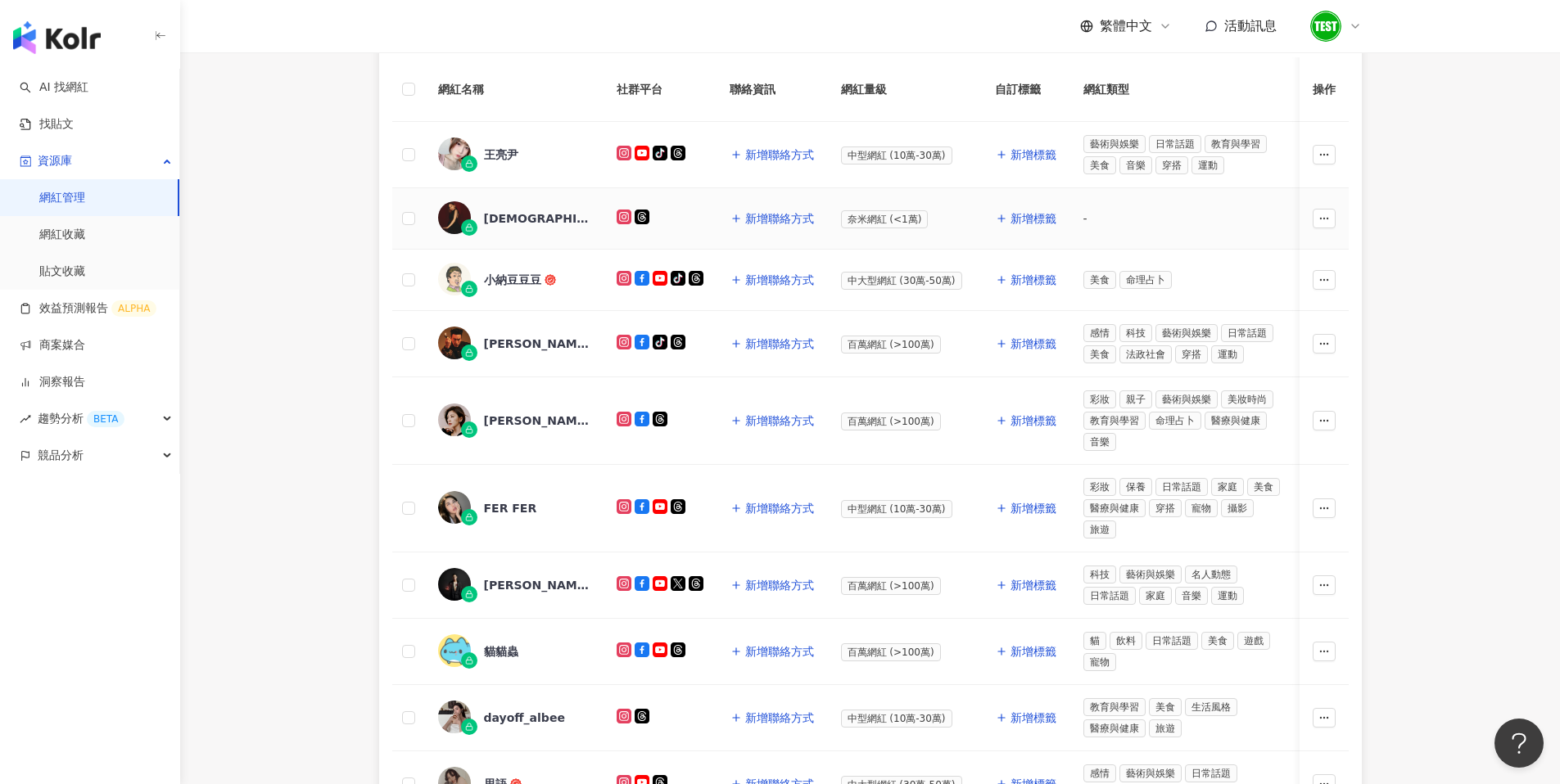
scroll to position [225, 0]
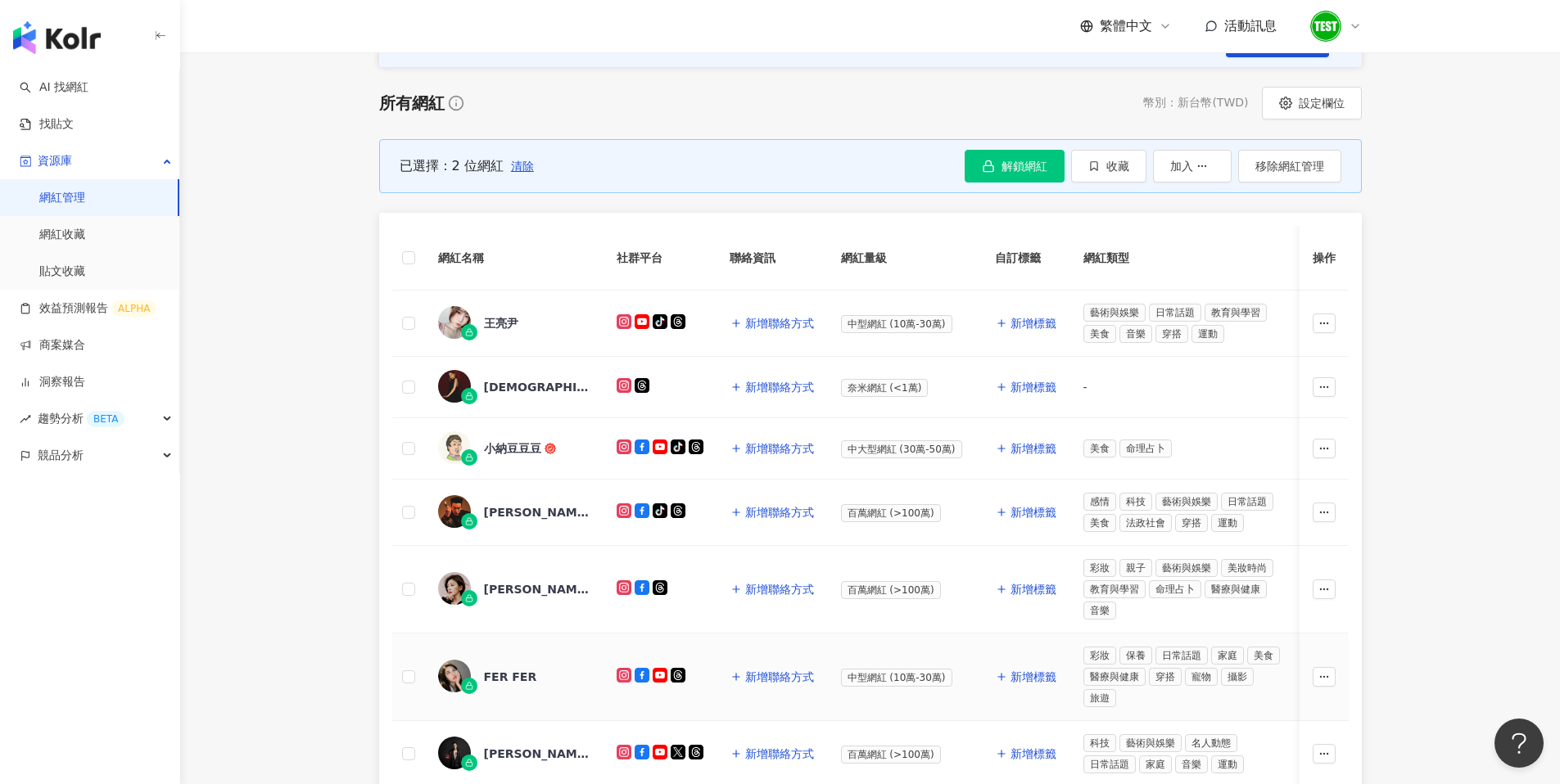
click at [503, 675] on div "FER FER" at bounding box center [511, 676] width 54 height 16
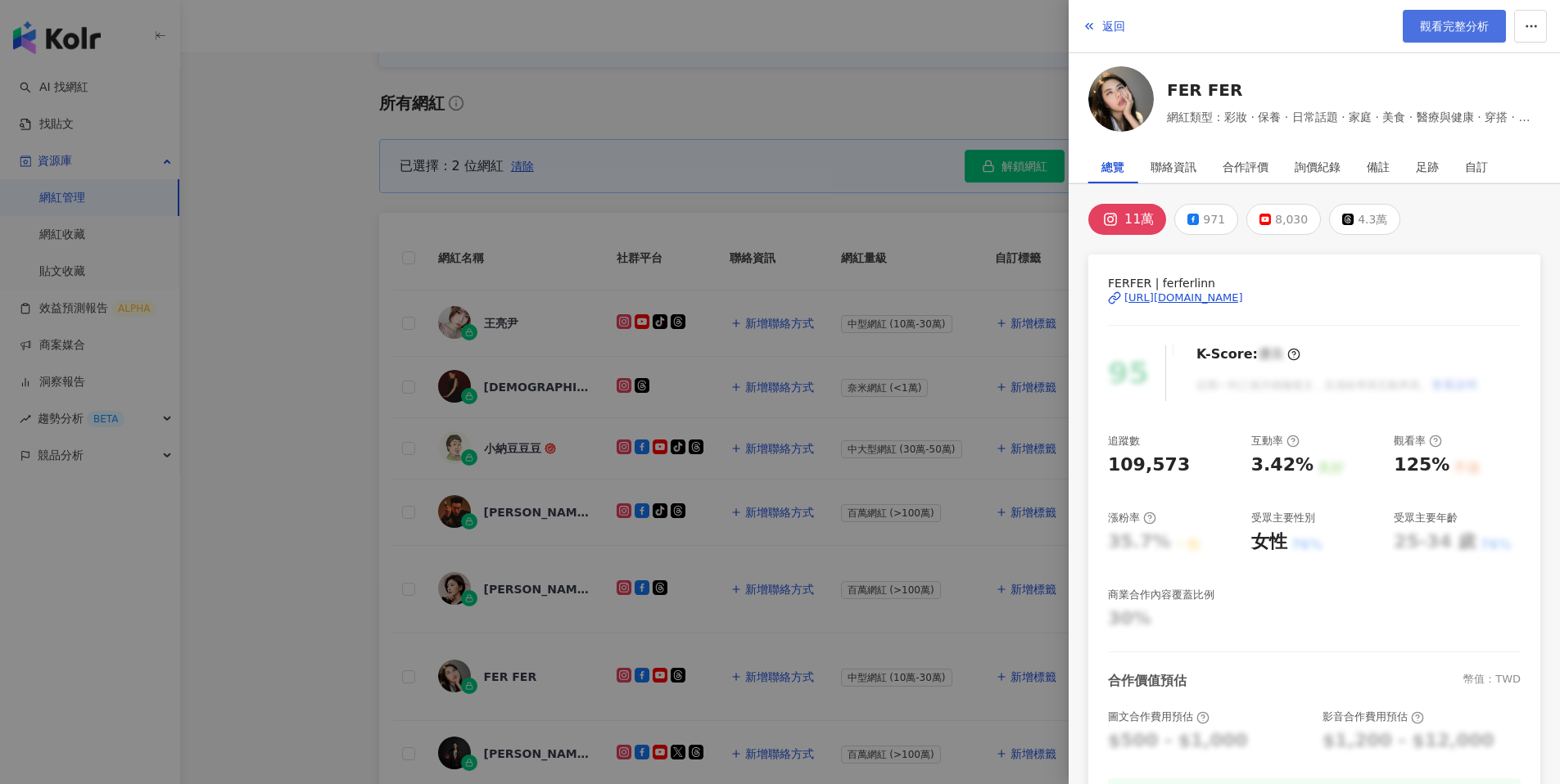
click at [1450, 23] on span "觀看完整分析" at bounding box center [1454, 26] width 69 height 13
click at [194, 260] on div at bounding box center [780, 392] width 1560 height 784
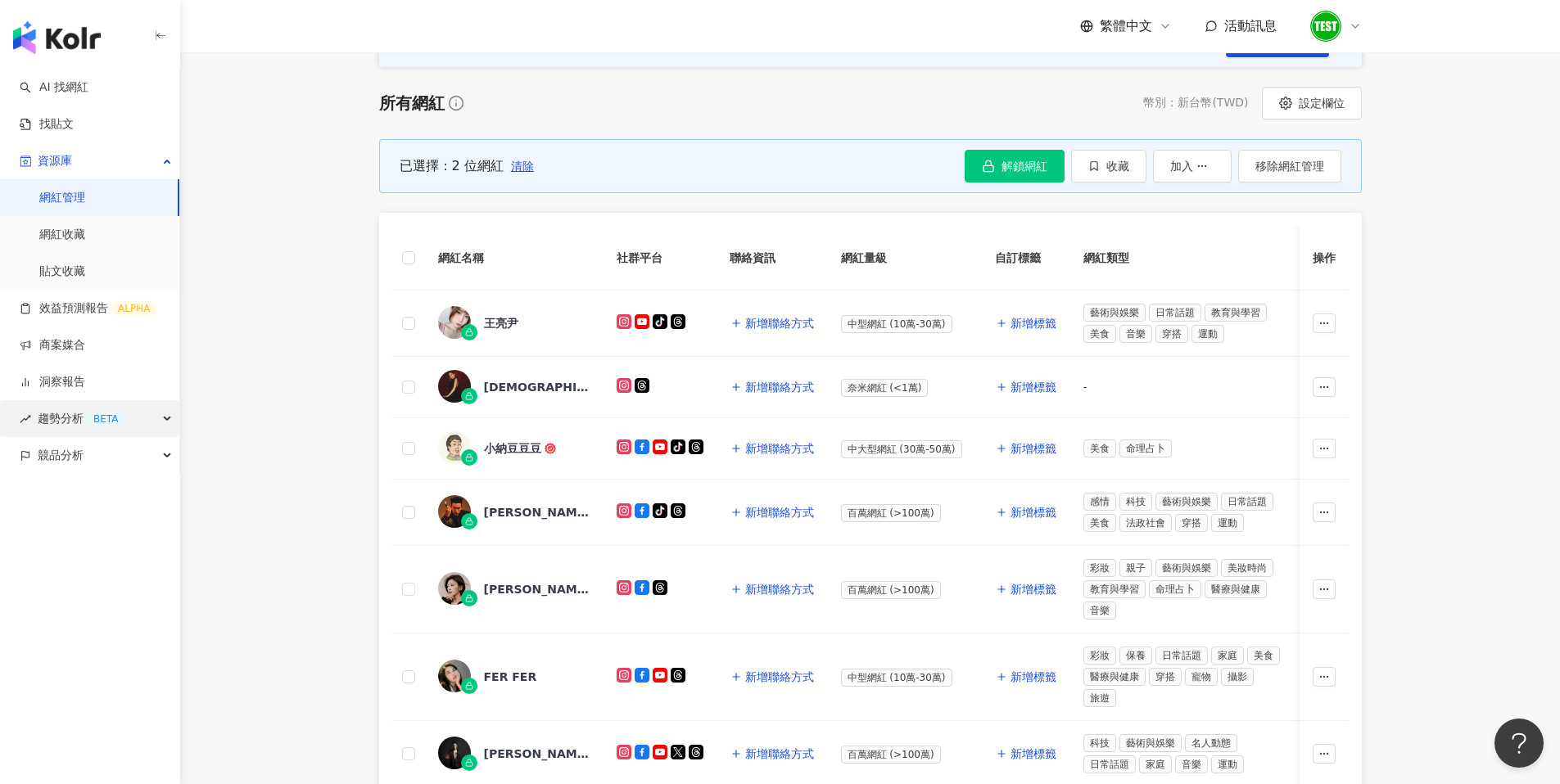
click at [98, 416] on div "BETA" at bounding box center [105, 418] width 38 height 16
click at [100, 455] on link "Hashtag 排行" at bounding box center [76, 455] width 74 height 16
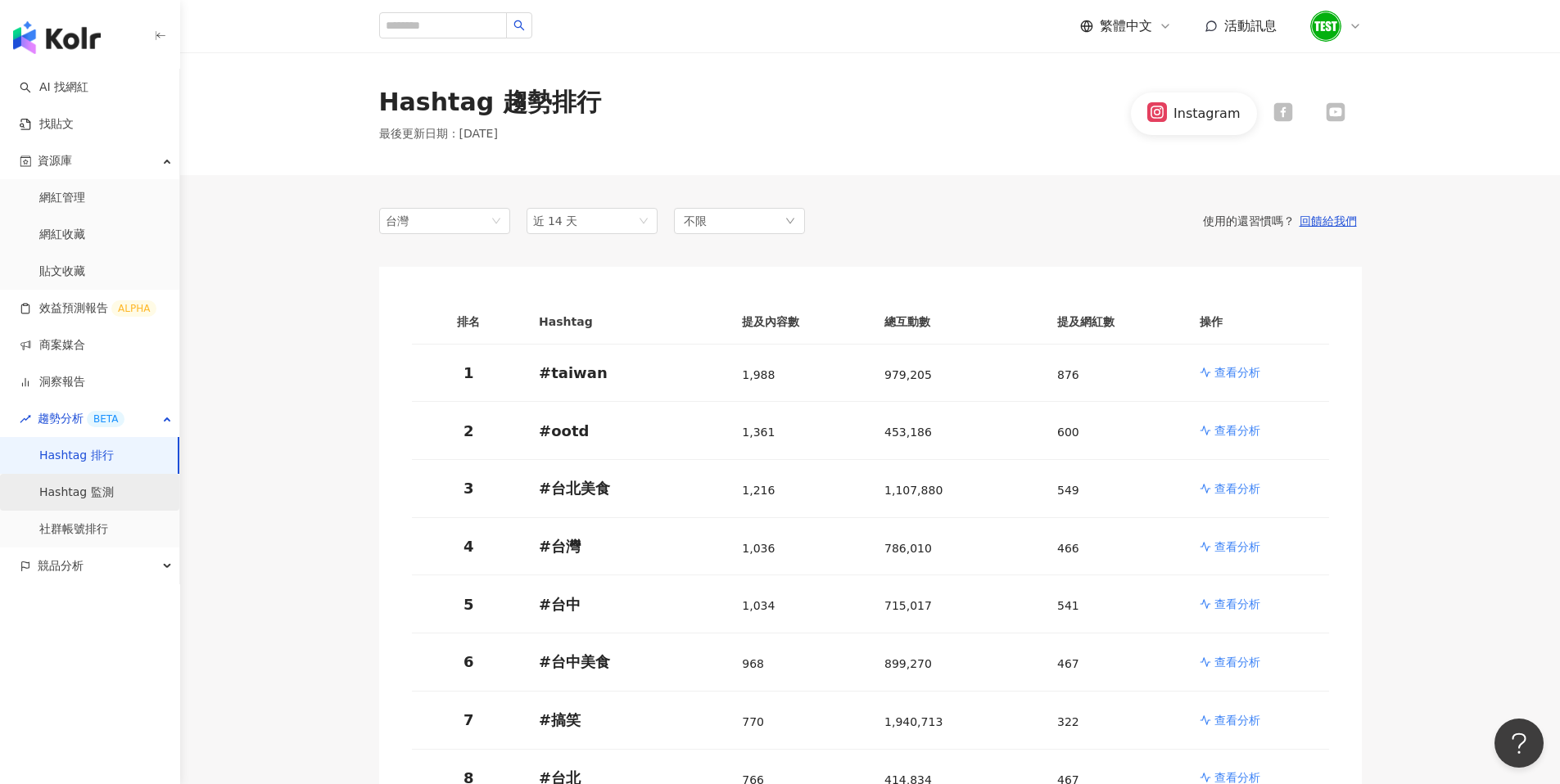
click at [98, 491] on link "Hashtag 監測" at bounding box center [76, 493] width 74 height 16
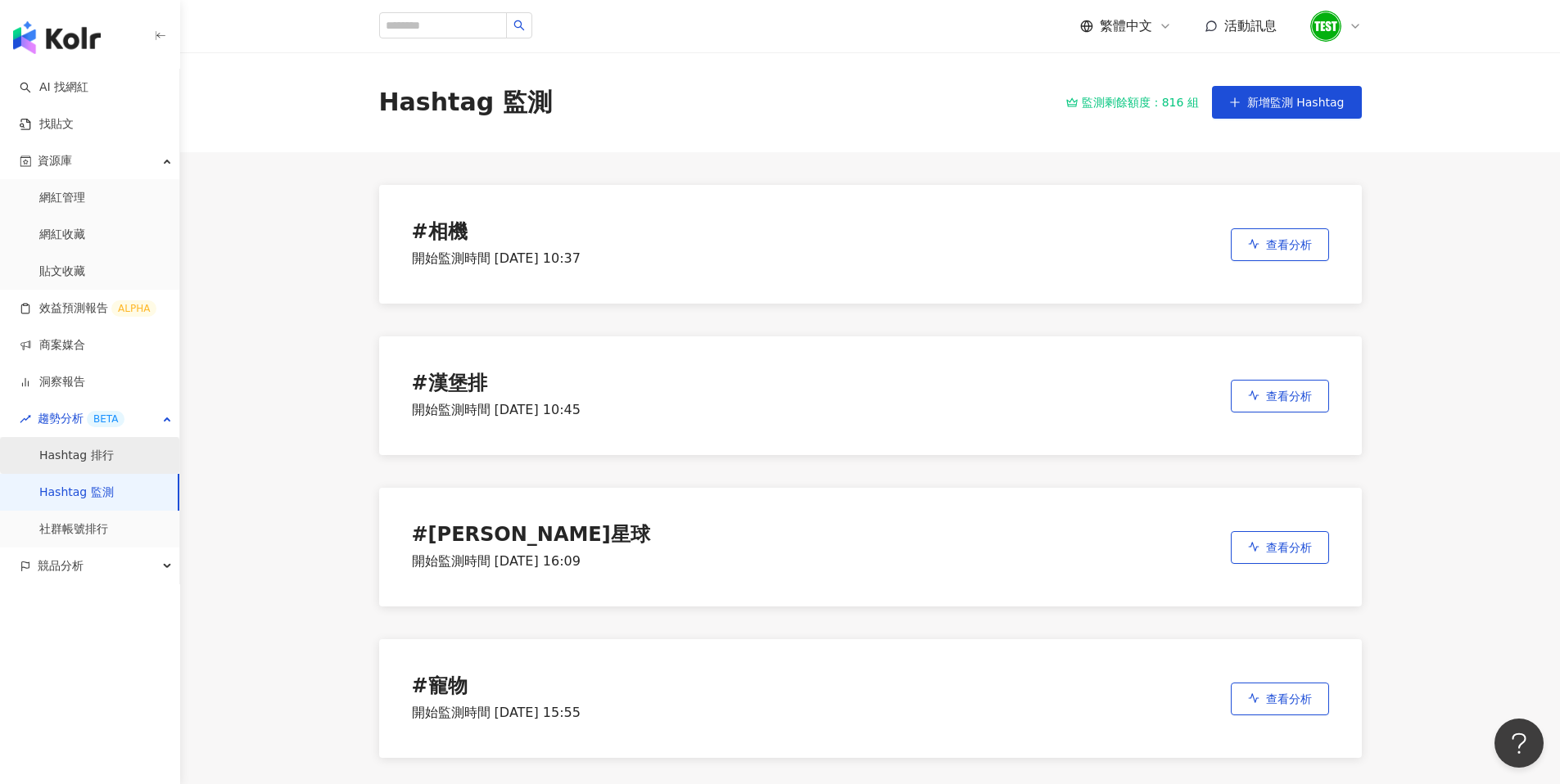
click at [105, 453] on link "Hashtag 排行" at bounding box center [76, 455] width 74 height 16
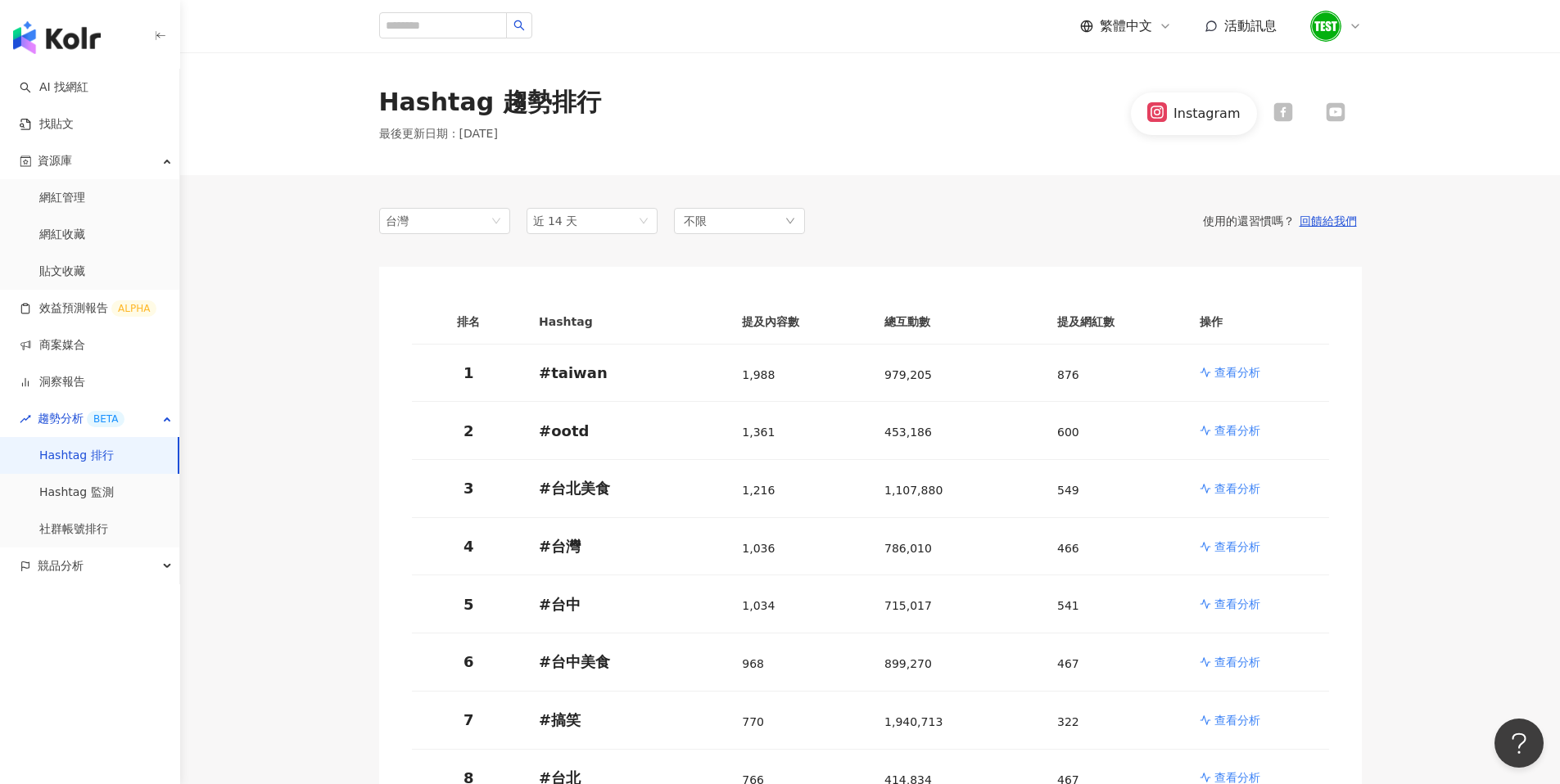
click at [91, 491] on link "Hashtag 監測" at bounding box center [76, 493] width 74 height 16
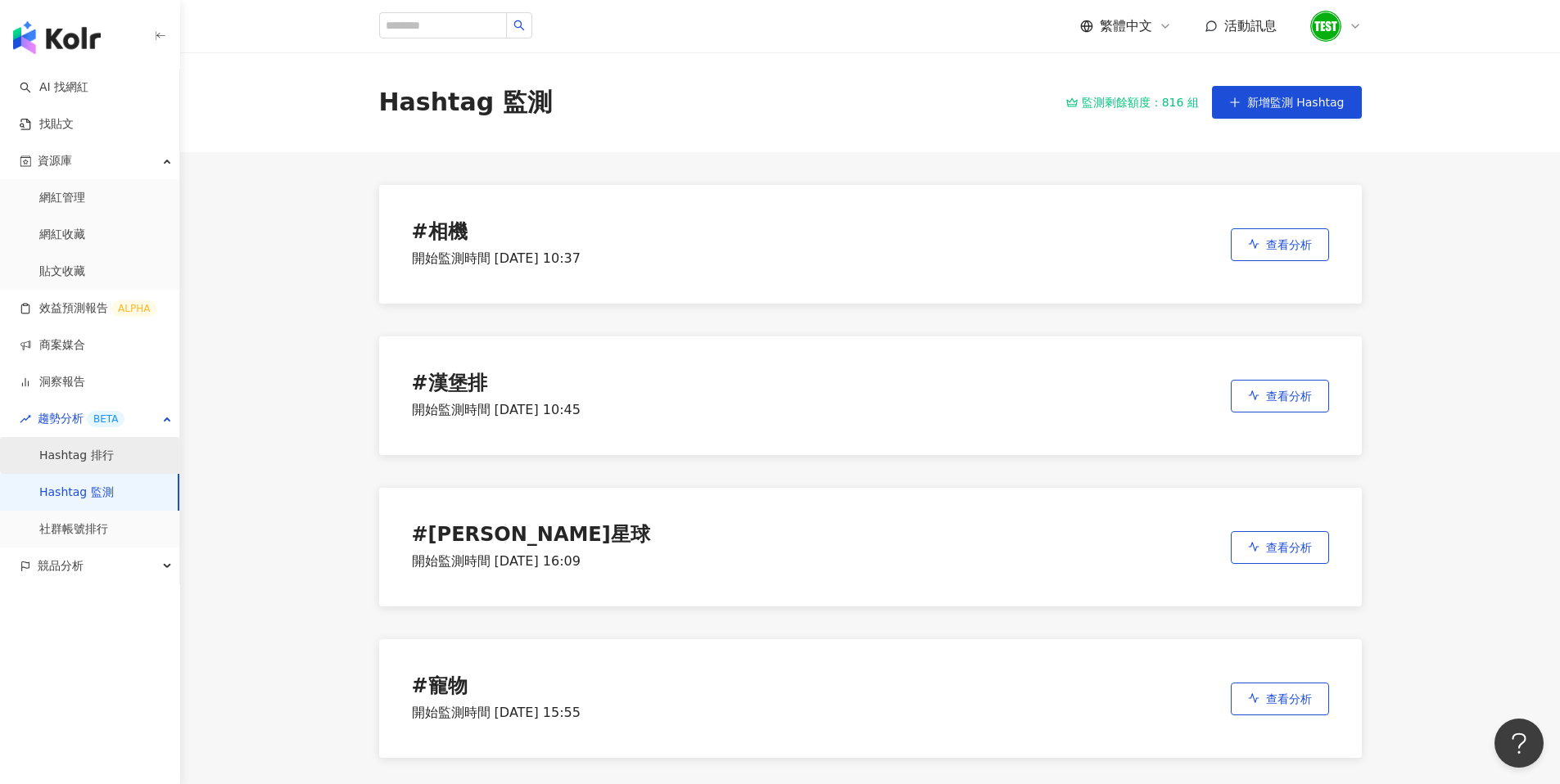
click at [104, 458] on link "Hashtag 排行" at bounding box center [76, 455] width 74 height 16
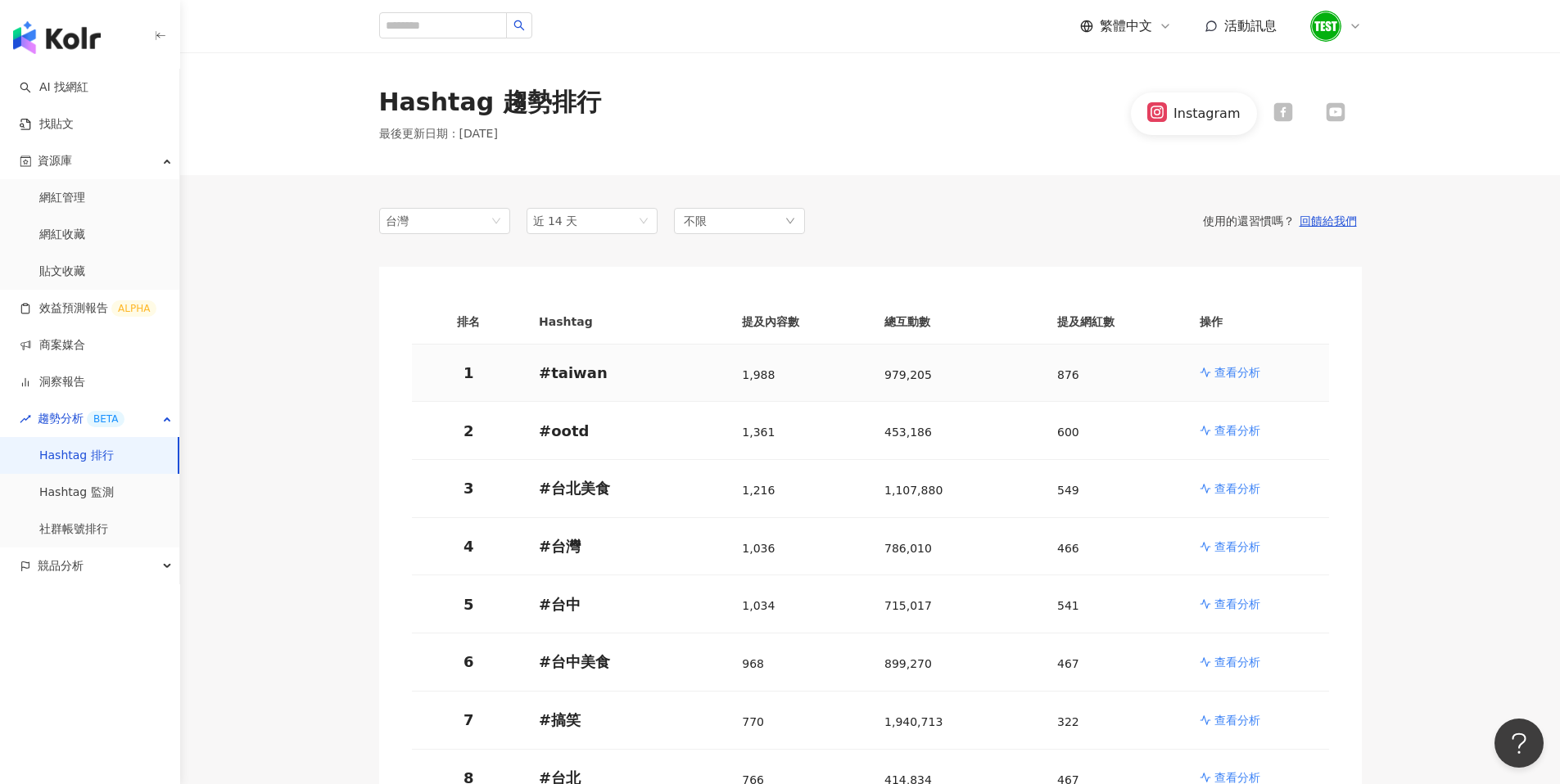
click at [1236, 363] on td "查看分析" at bounding box center [1258, 374] width 143 height 58
click at [1236, 371] on p "查看分析" at bounding box center [1237, 372] width 46 height 16
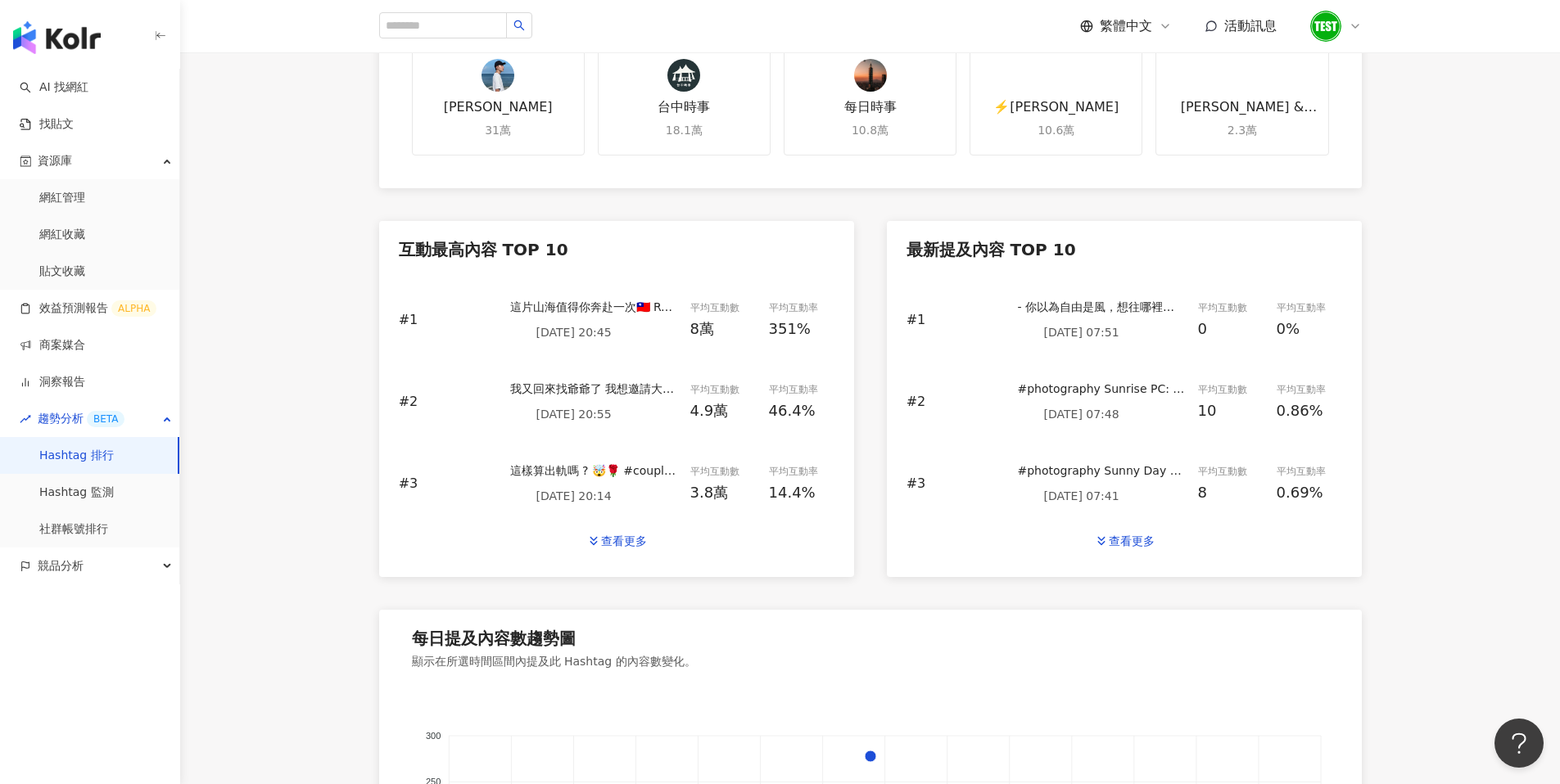
scroll to position [1062, 0]
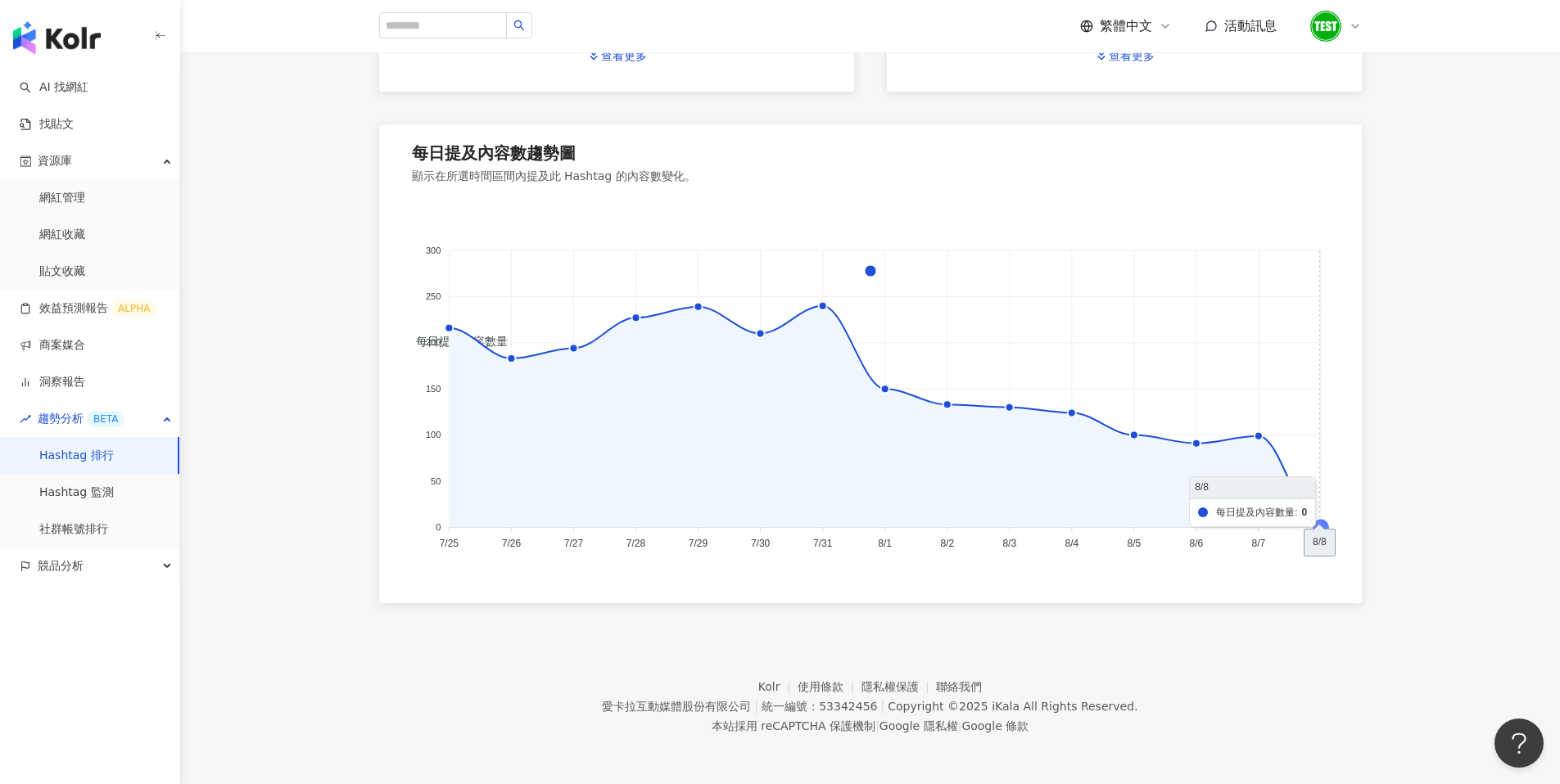
click at [1322, 525] on icon at bounding box center [1320, 526] width 18 height 18
click at [1243, 535] on foreignobject "每日提及內容數量" at bounding box center [870, 381] width 917 height 355
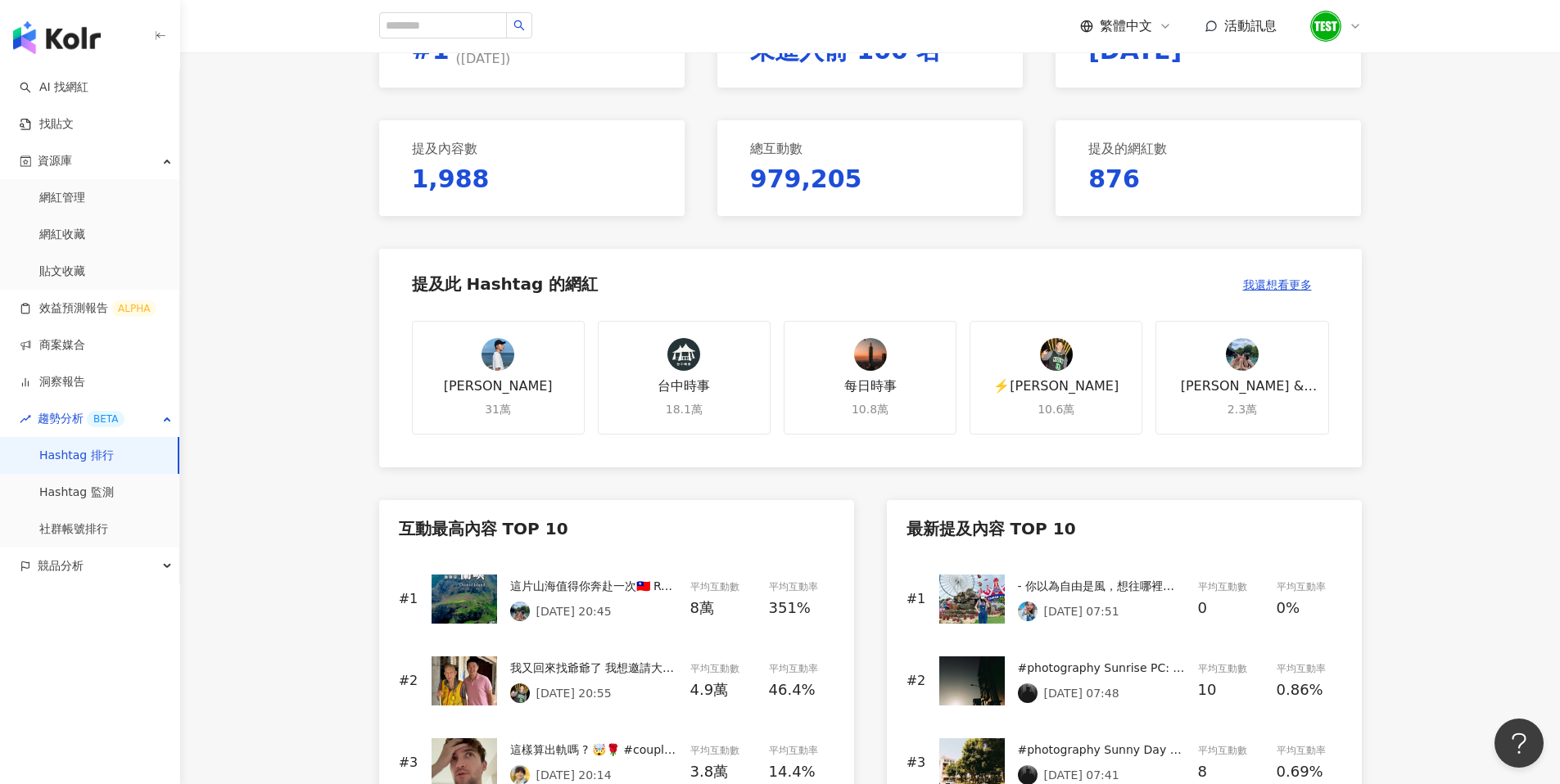
scroll to position [0, 0]
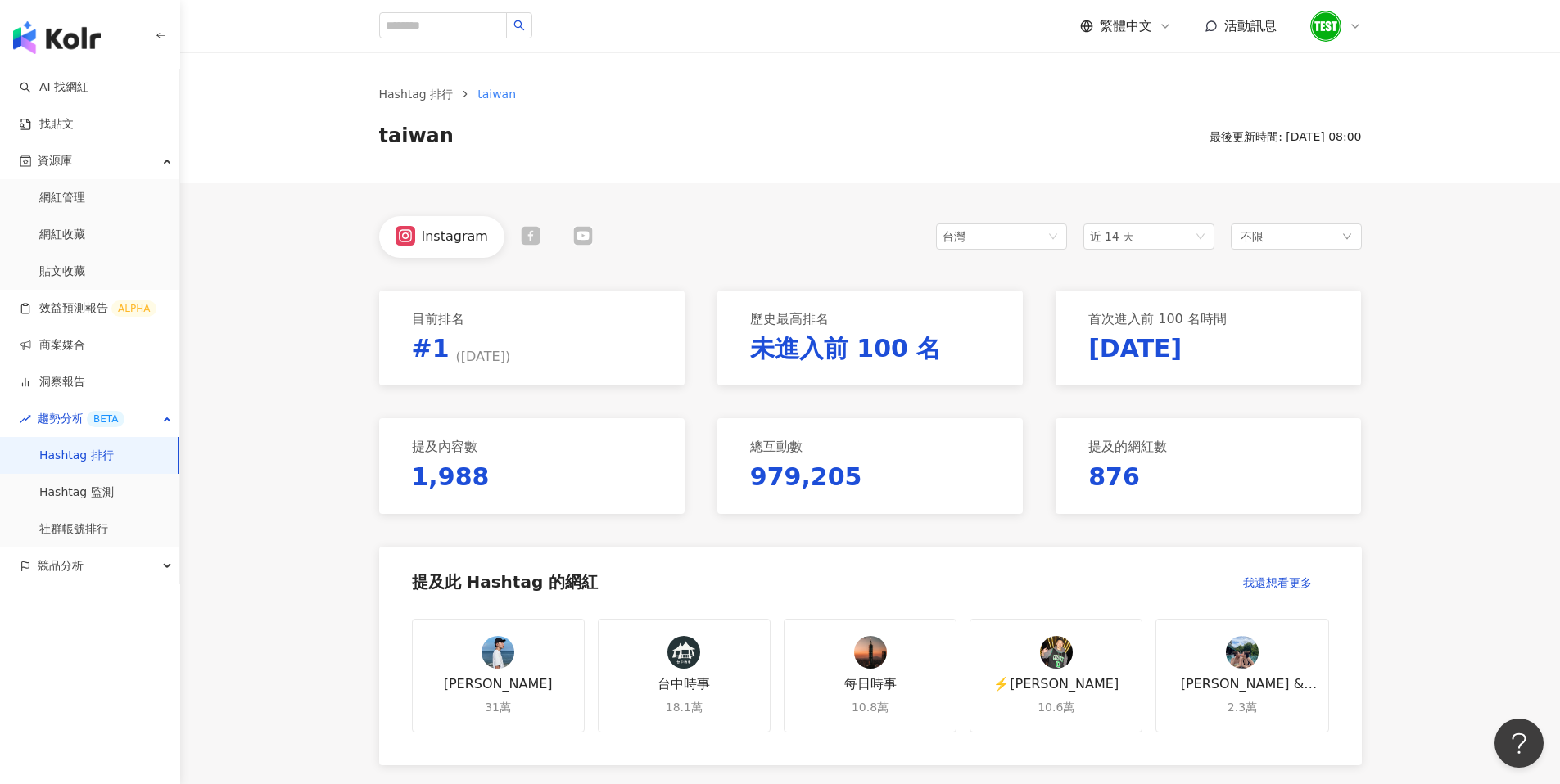
click at [75, 447] on link "Hashtag 排行" at bounding box center [76, 455] width 74 height 16
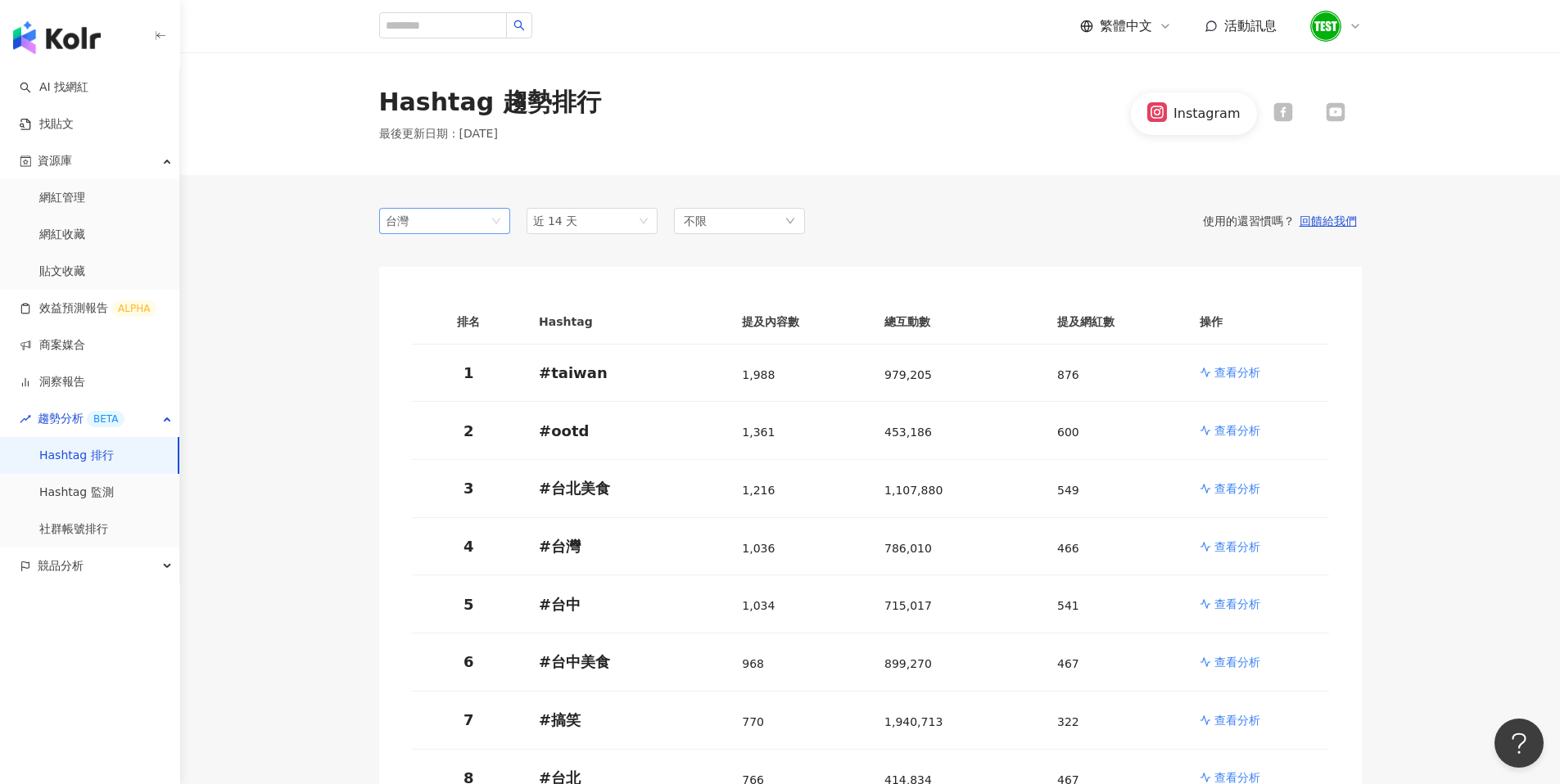
click at [465, 219] on span "台灣" at bounding box center [444, 221] width 118 height 24
click at [455, 288] on div "日本" at bounding box center [444, 282] width 104 height 18
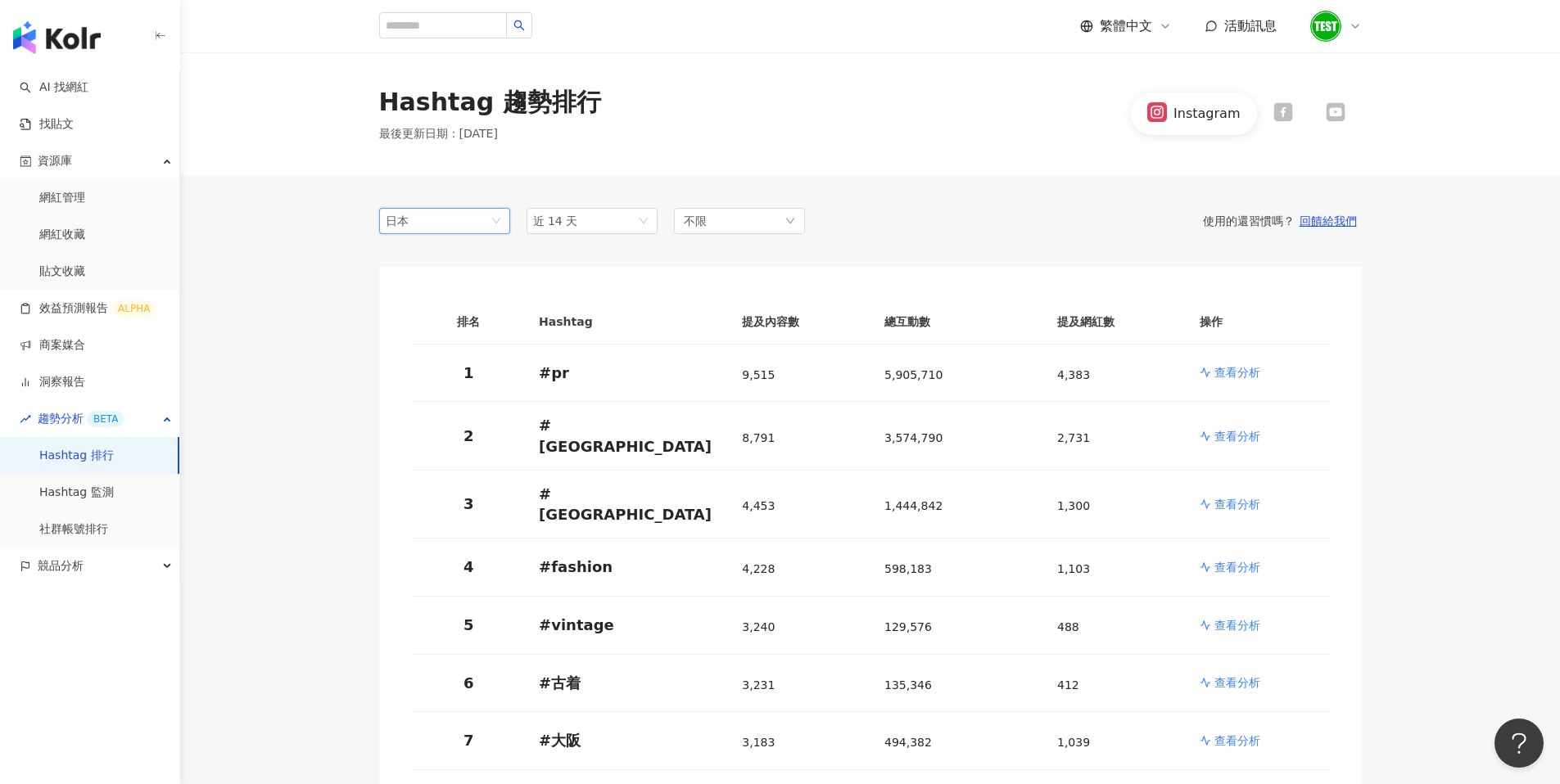
click at [436, 231] on div "日本" at bounding box center [412, 221] width 54 height 24
click at [434, 260] on div "台灣" at bounding box center [418, 254] width 54 height 18
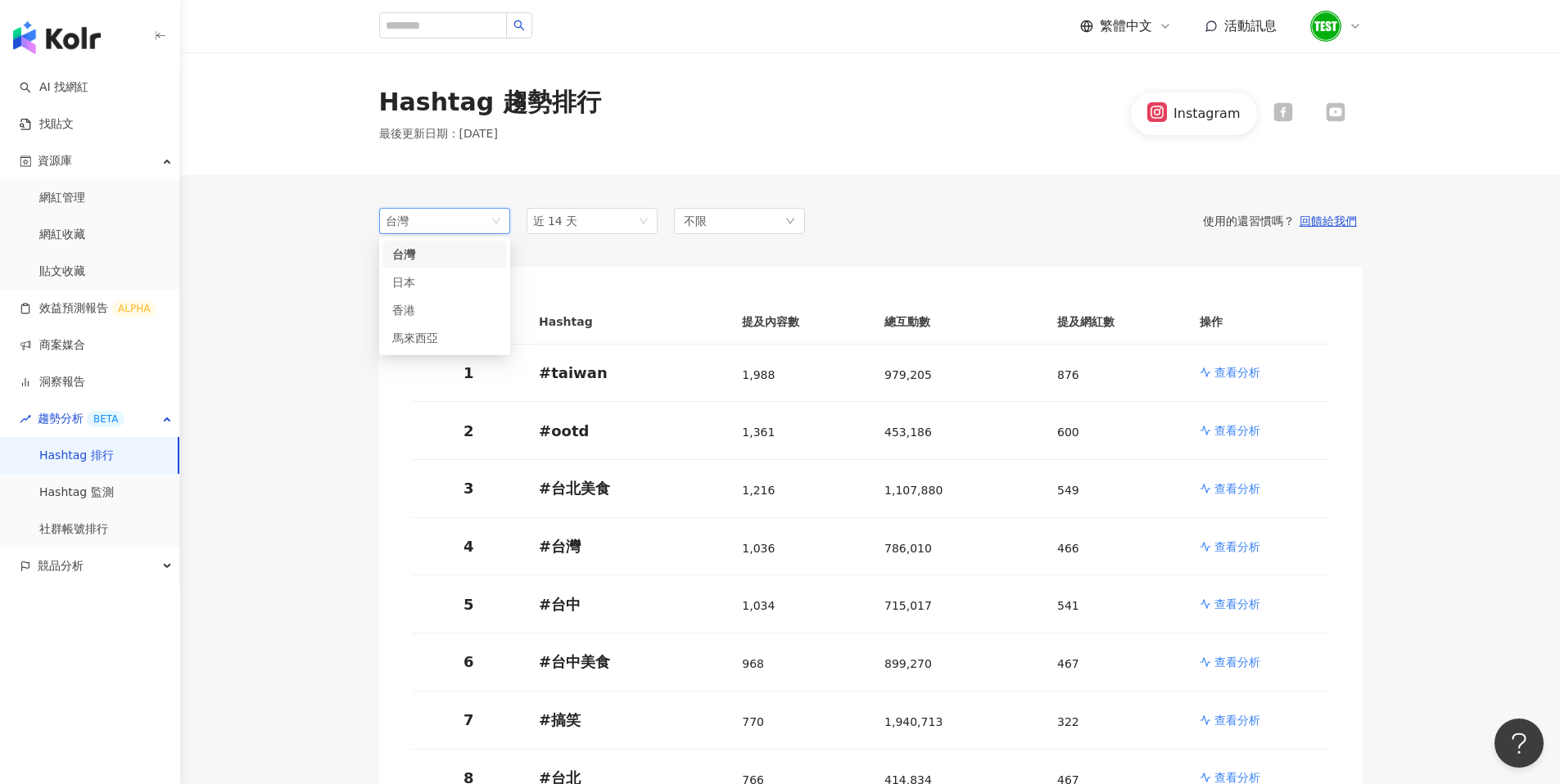
click at [445, 222] on span "台灣" at bounding box center [444, 221] width 118 height 24
click at [432, 289] on div "日本" at bounding box center [418, 282] width 54 height 18
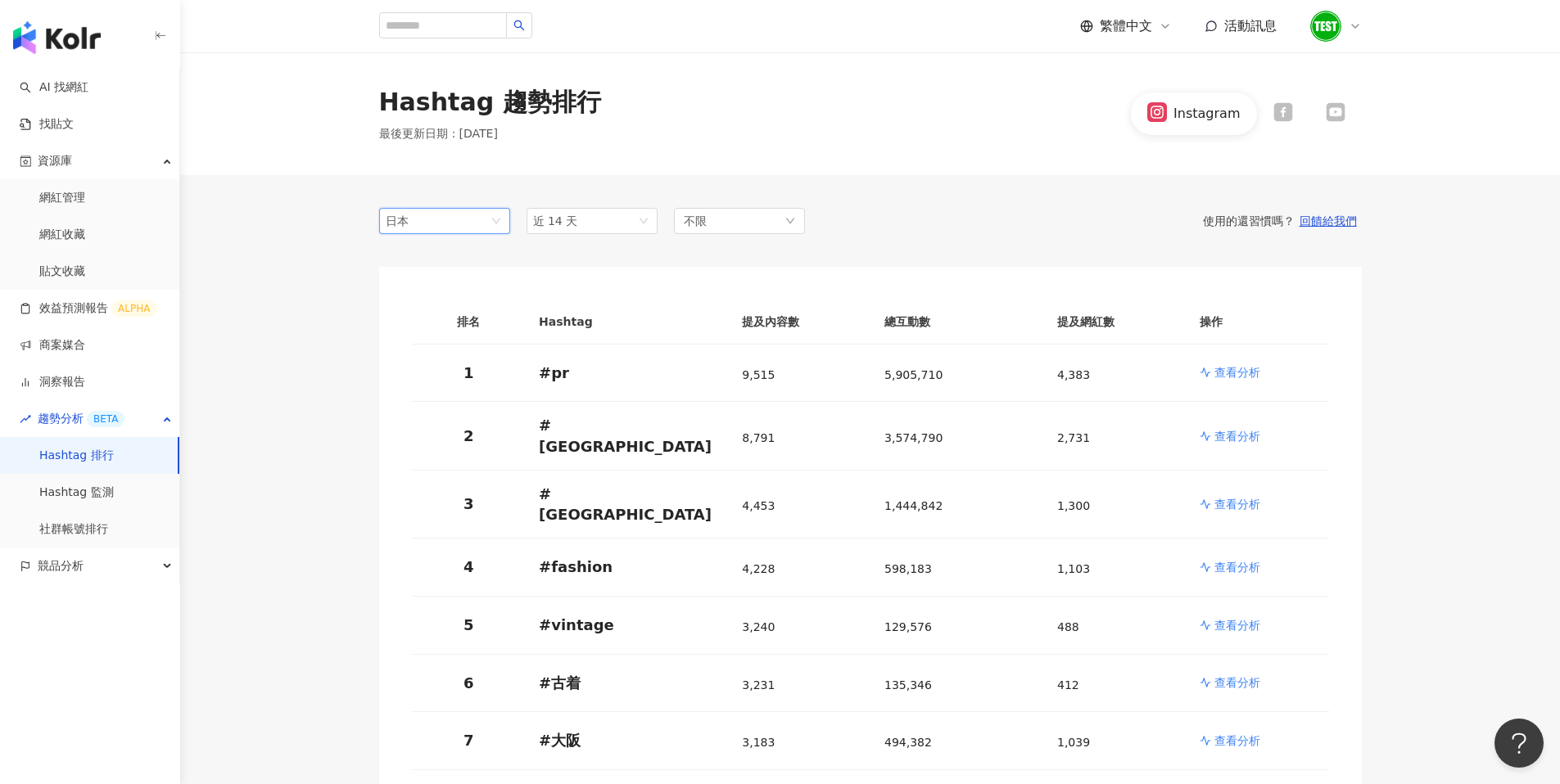
click at [73, 310] on link "效益預測報告 ALPHA" at bounding box center [87, 308] width 136 height 16
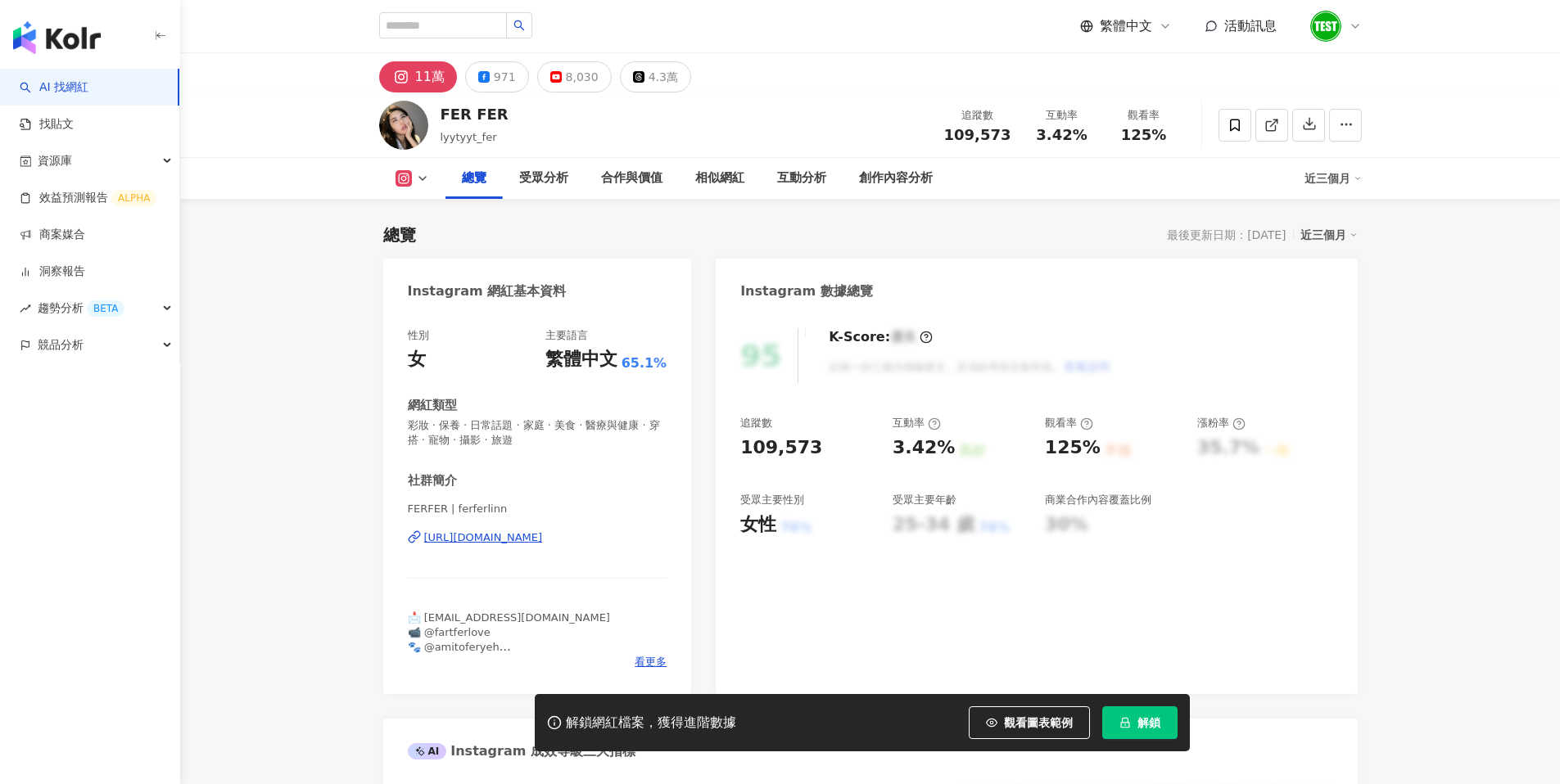
click at [1156, 724] on span "解鎖" at bounding box center [1149, 723] width 23 height 13
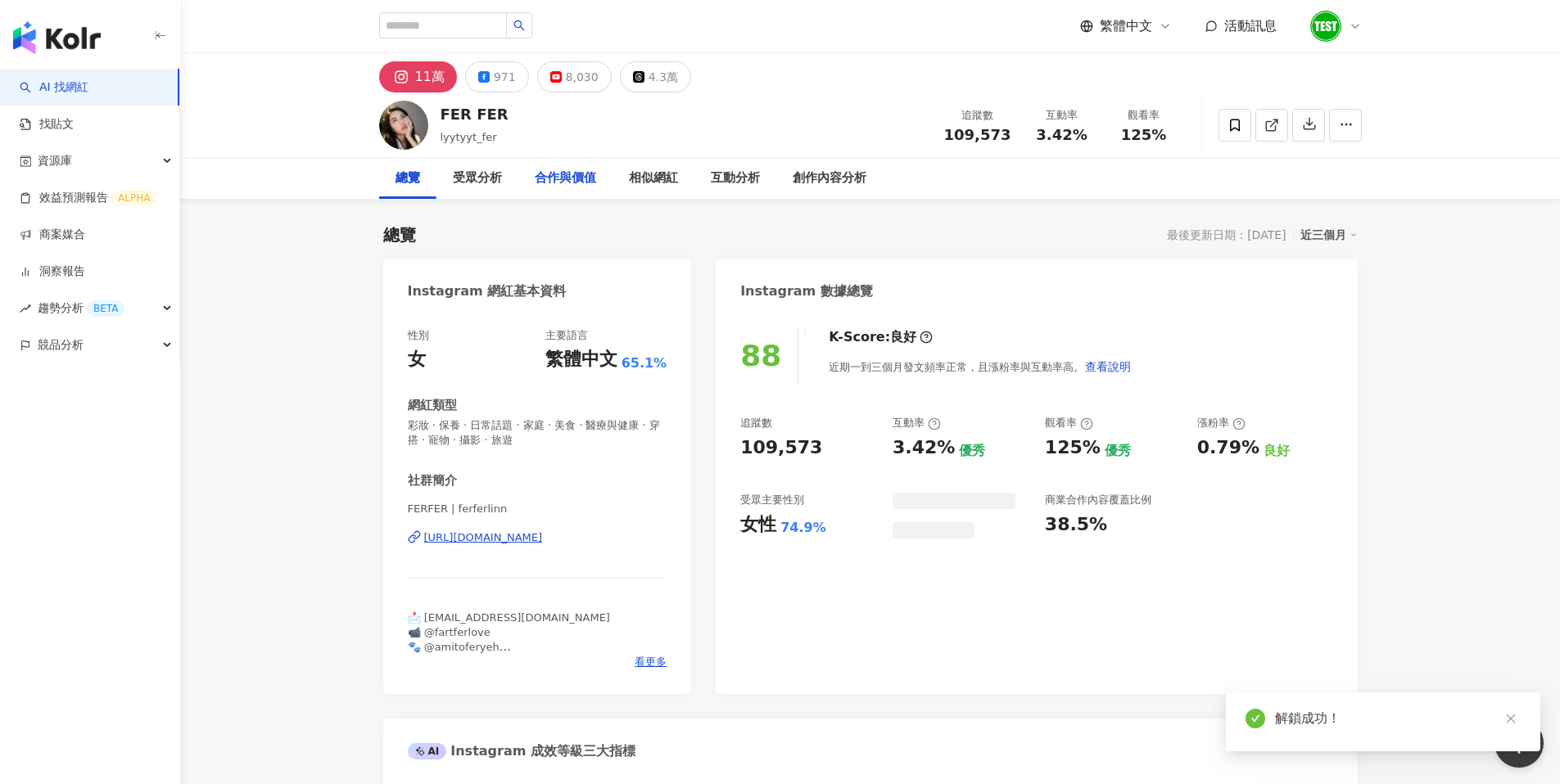
click at [561, 180] on div "合作與價值" at bounding box center [565, 178] width 61 height 20
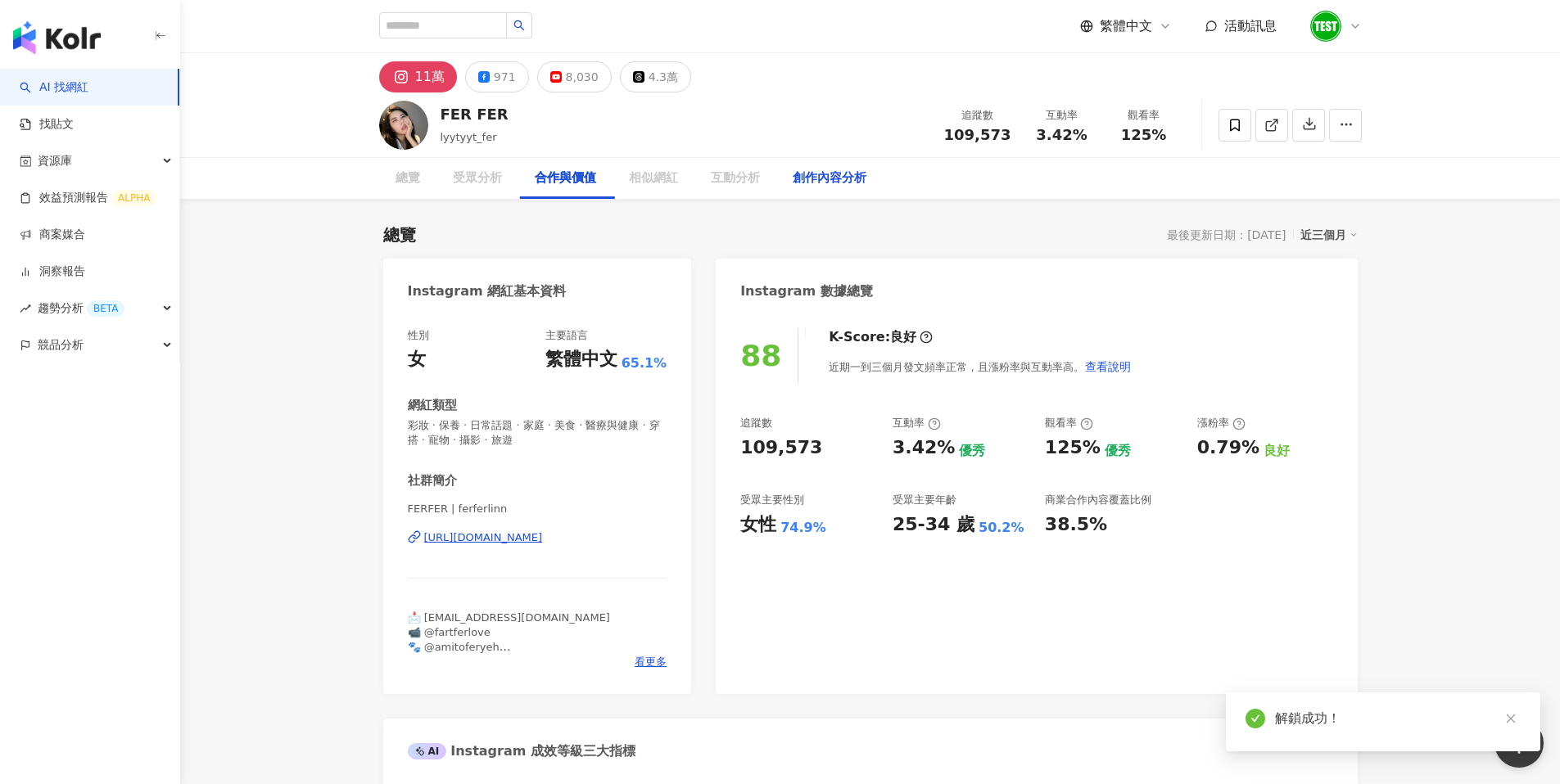
click at [843, 180] on div "創作內容分析" at bounding box center [829, 178] width 73 height 20
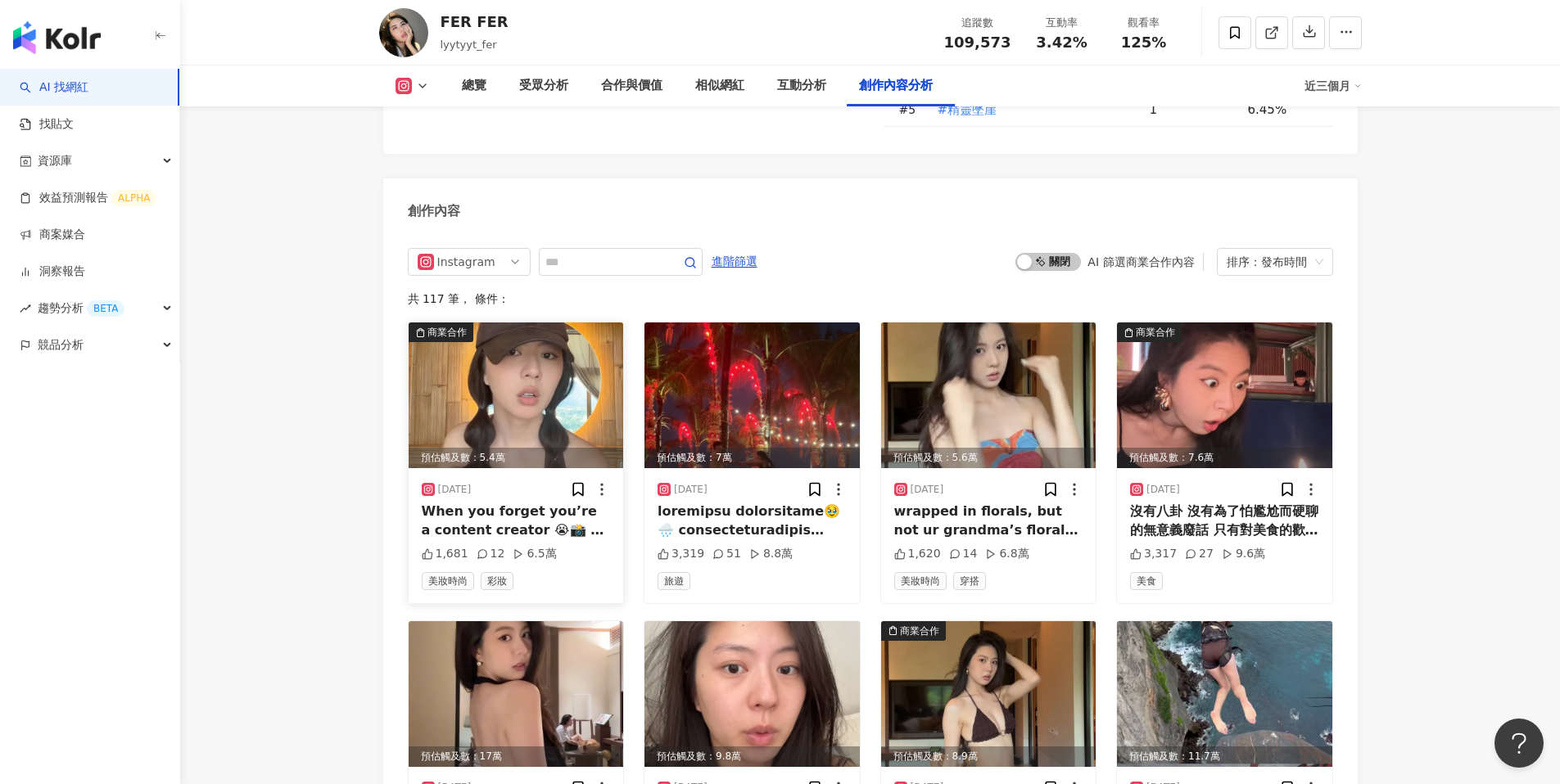
scroll to position [5006, 0]
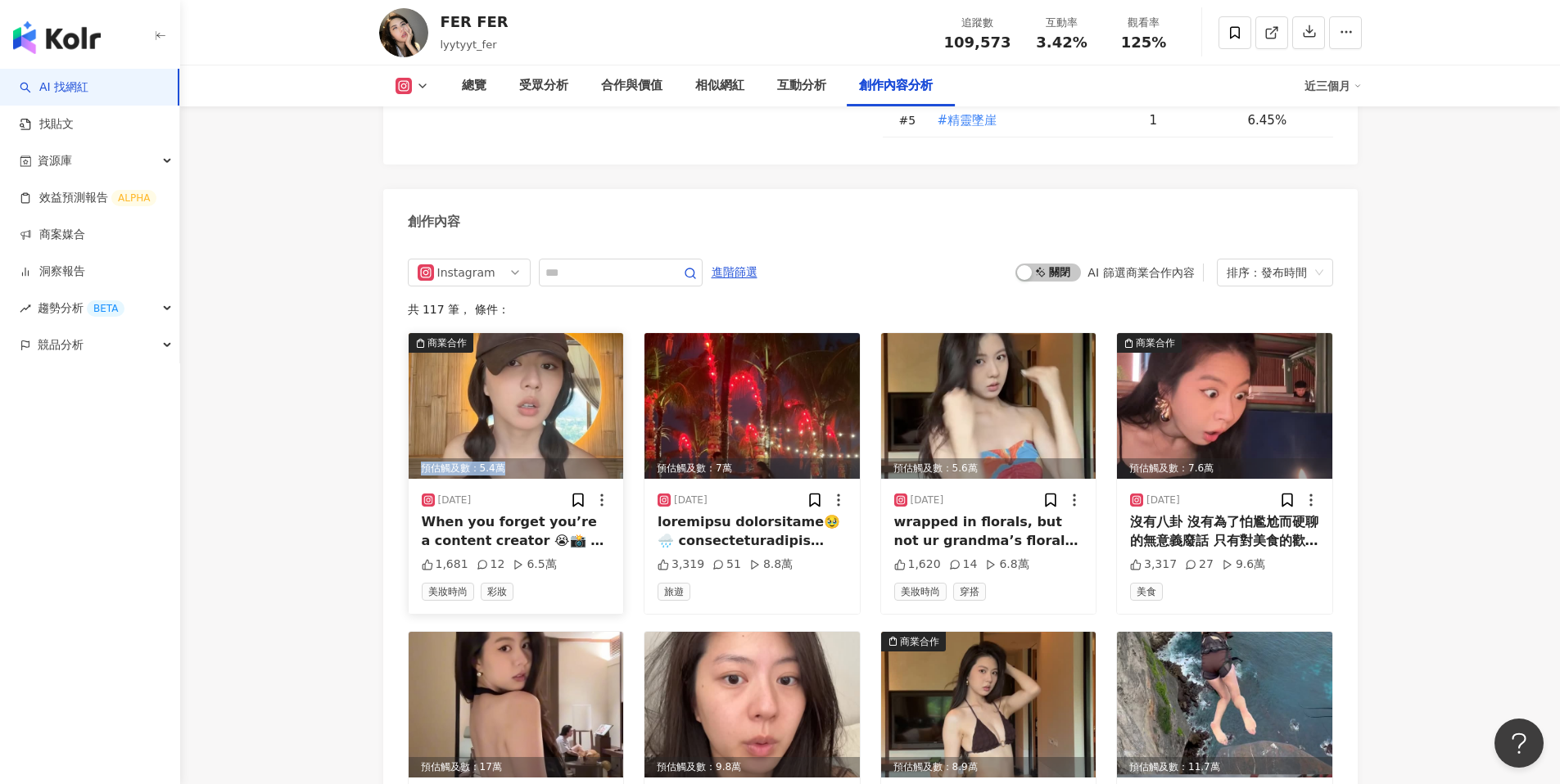
drag, startPoint x: 420, startPoint y: 425, endPoint x: 511, endPoint y: 426, distance: 91.0
click at [511, 459] on div "預估觸及數：5.4萬" at bounding box center [516, 469] width 215 height 21
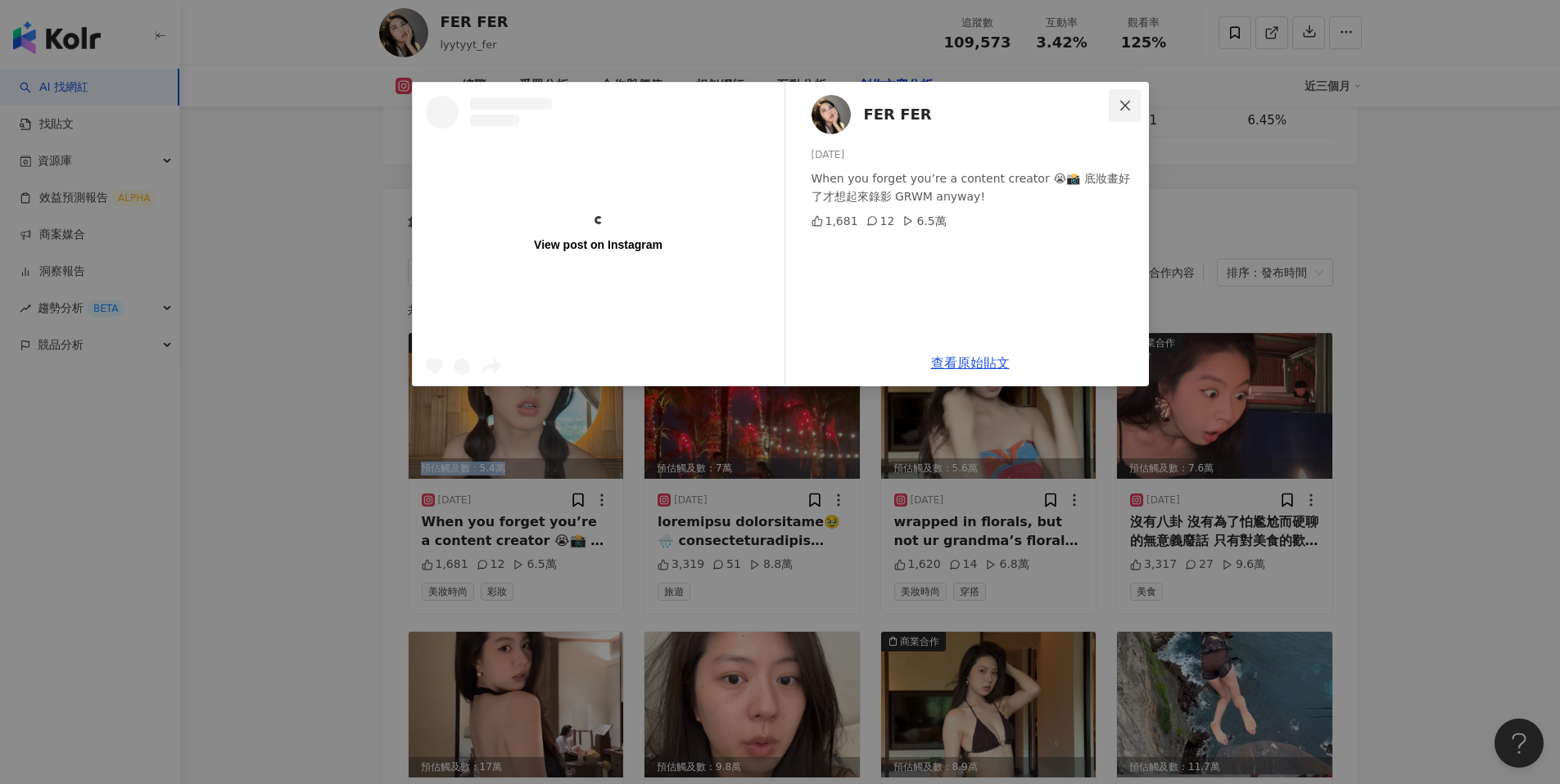
click at [1129, 103] on icon "close" at bounding box center [1126, 105] width 13 height 13
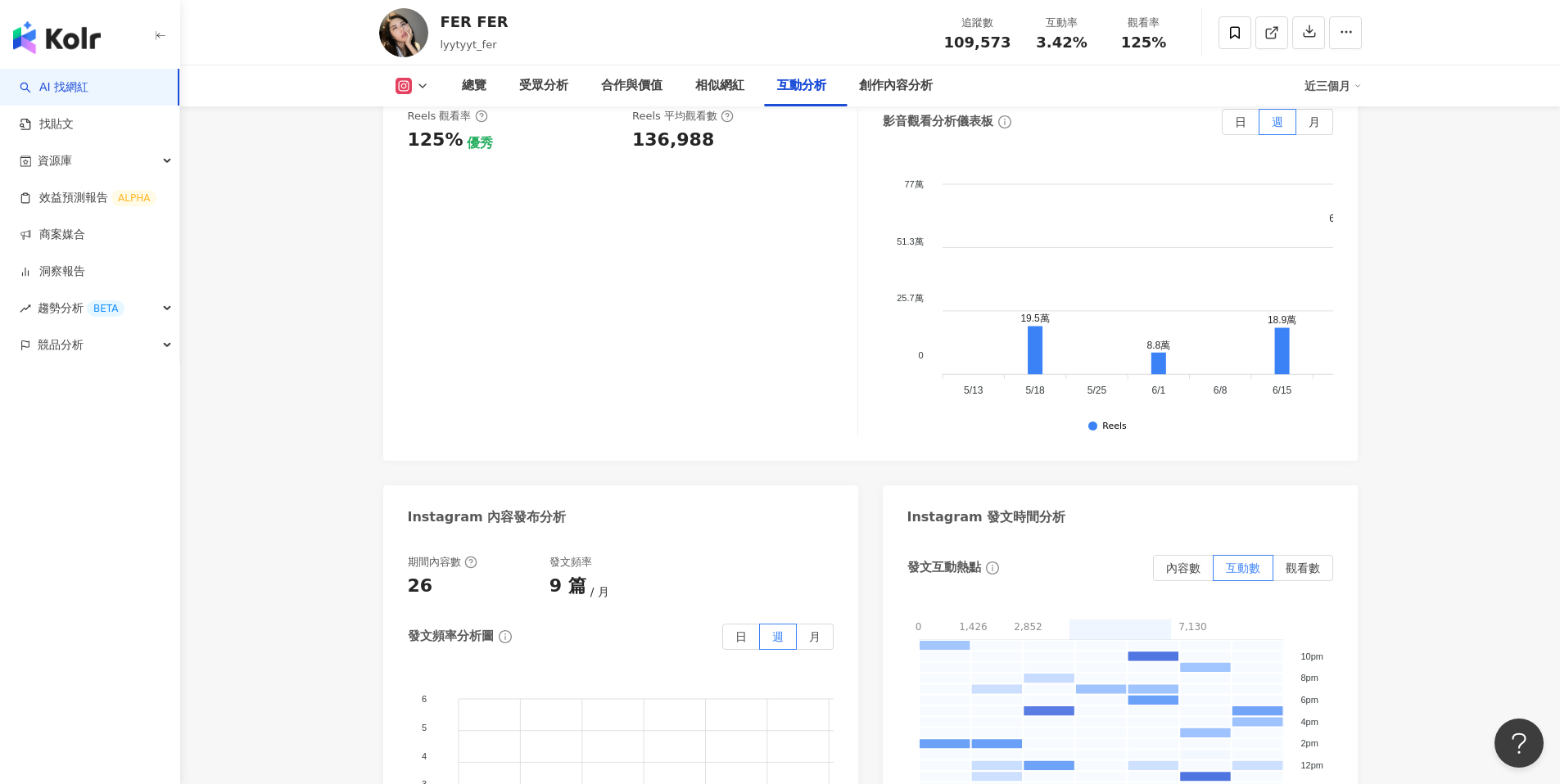
scroll to position [3774, 0]
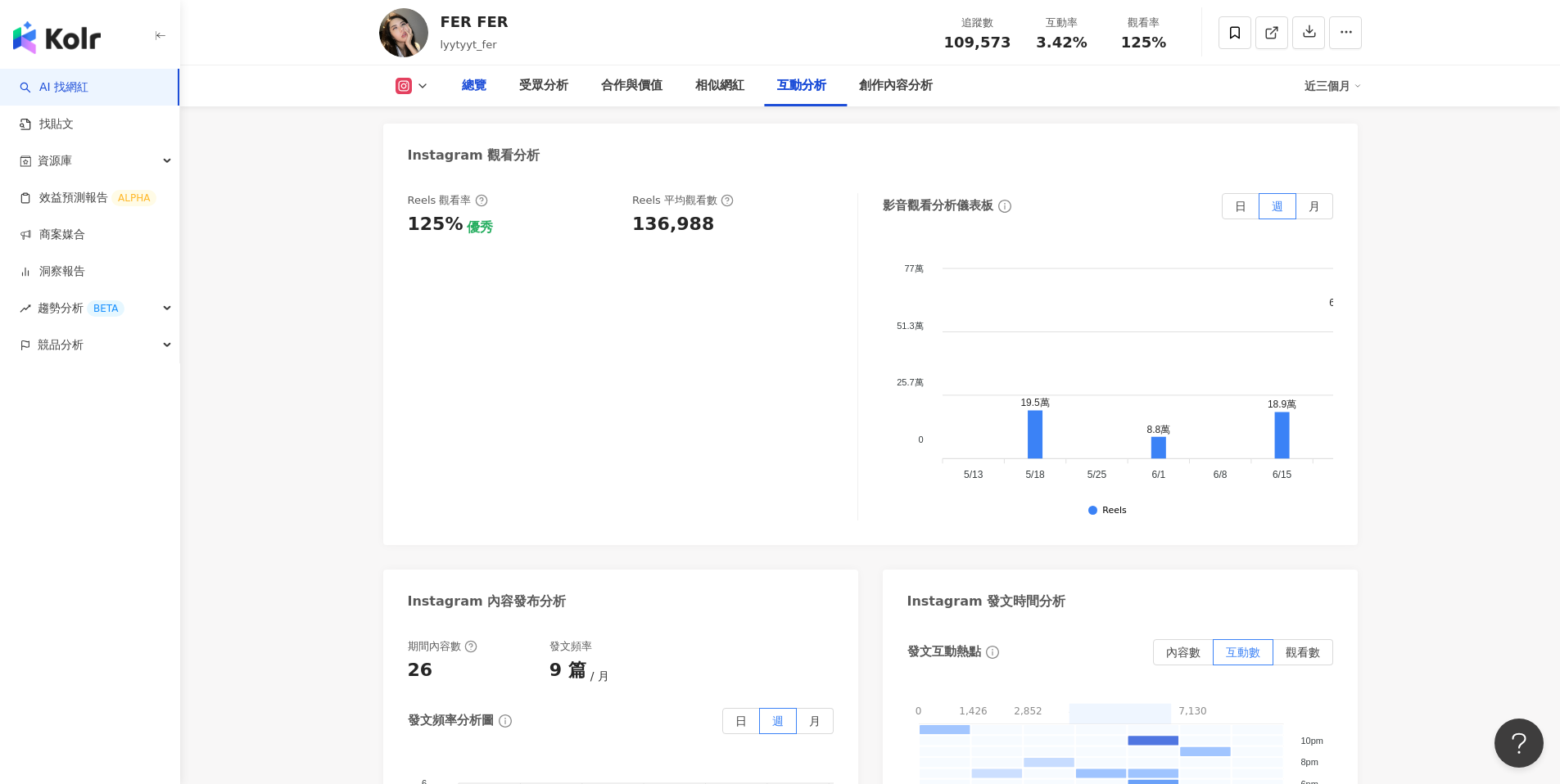
click at [485, 79] on div "總覽" at bounding box center [474, 86] width 24 height 20
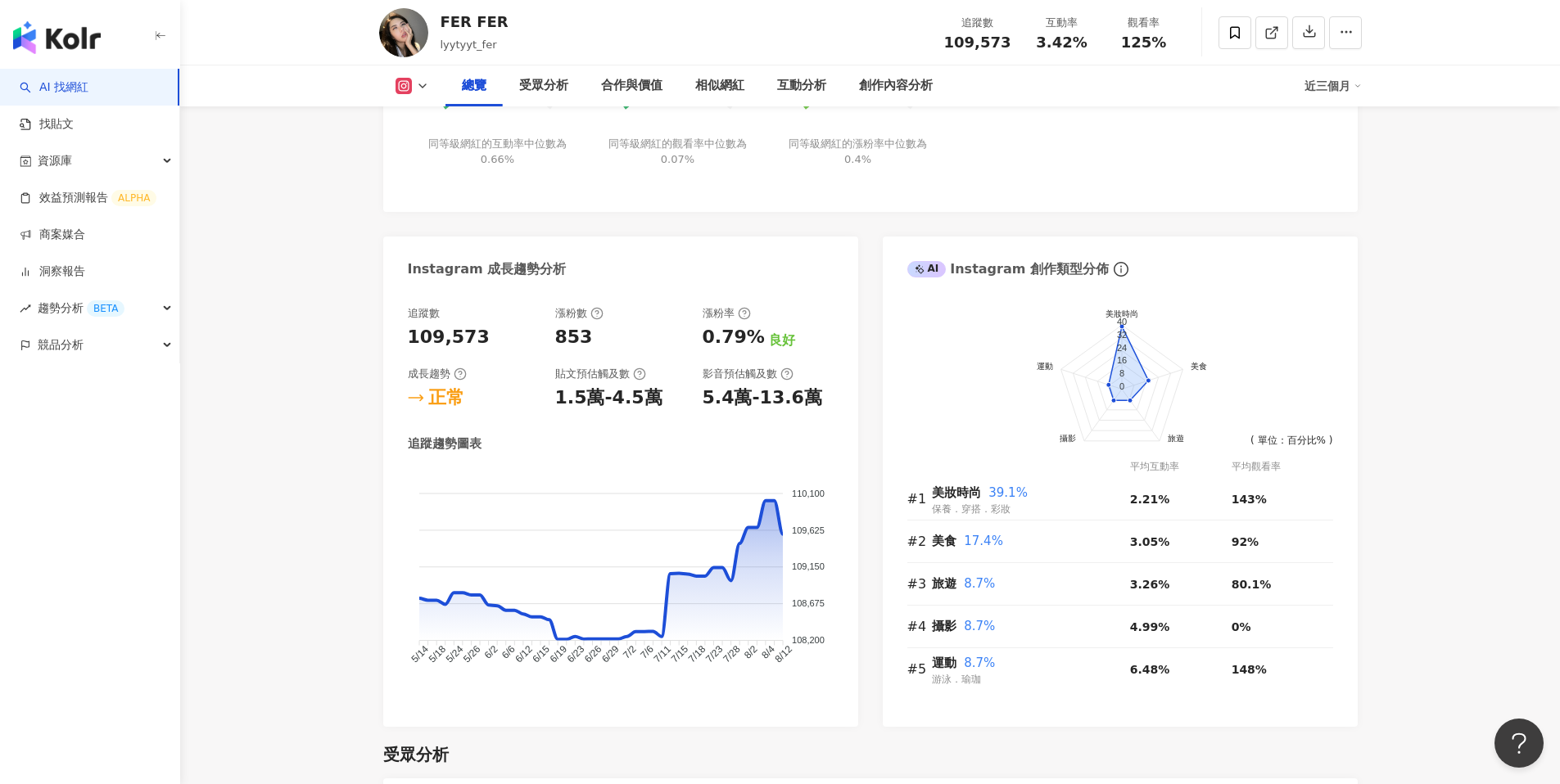
scroll to position [803, 0]
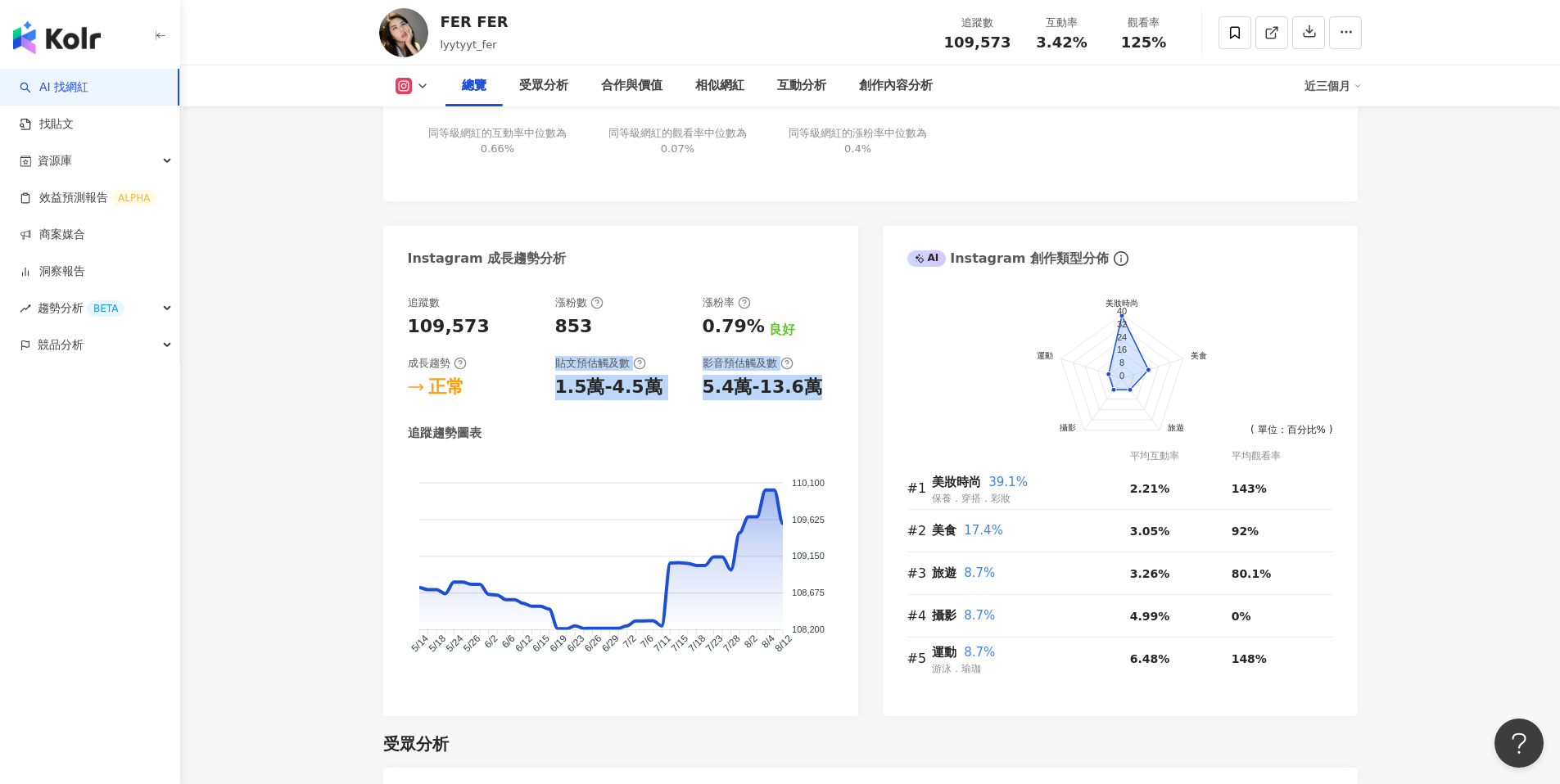
drag, startPoint x: 559, startPoint y: 367, endPoint x: 822, endPoint y: 395, distance: 264.5
click at [822, 395] on div "追蹤數 109,573 漲粉數 853 漲粉率 0.79% 良好 成長趨勢 正常 貼文預估觸及數 1.5萬-4.5萬 影音預估觸及數 5.4萬-13.6萬" at bounding box center [621, 347] width 426 height 104
click at [853, 386] on div "追蹤數 109,573 漲粉數 853 漲粉率 0.79% 良好 成長趨勢 正常 貼文預估觸及數 1.5萬-4.5萬 影音預估觸及數 5.4萬-13.6萬 追…" at bounding box center [621, 497] width 475 height 437
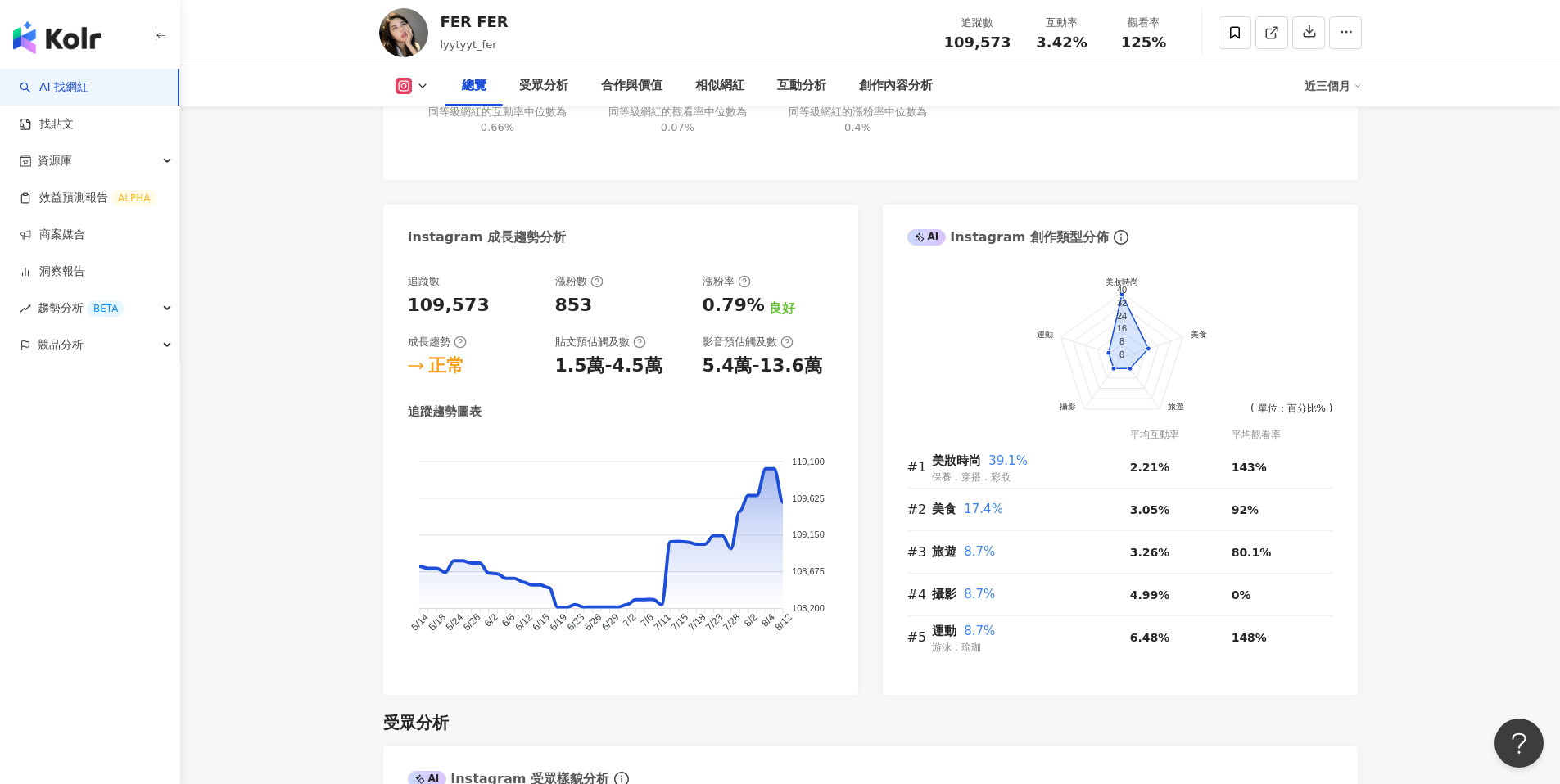
scroll to position [835, 0]
